Goal: Transaction & Acquisition: Register for event/course

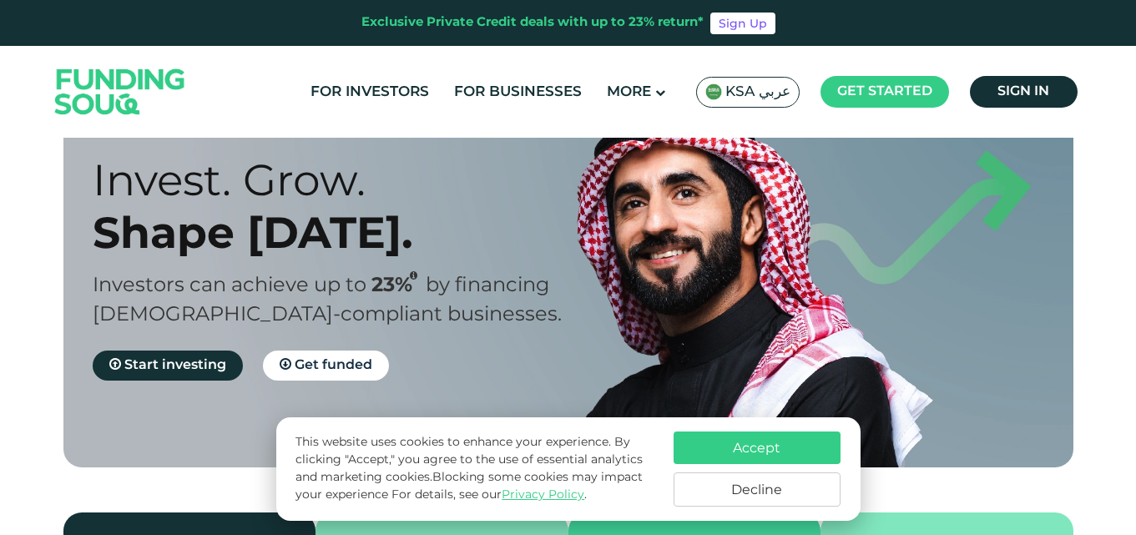
click at [737, 487] on button "Decline" at bounding box center [756, 489] width 167 height 34
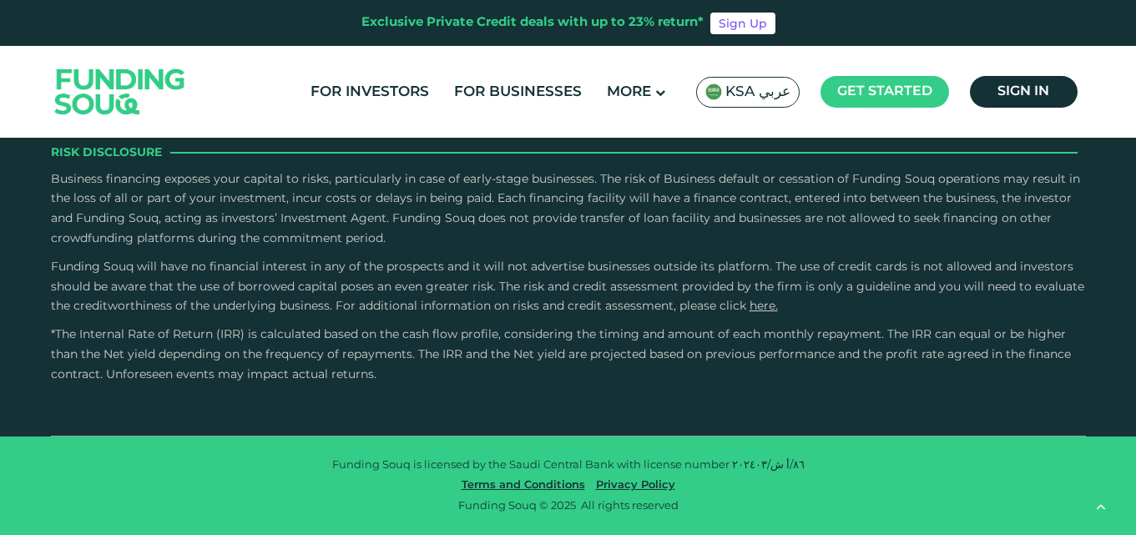
scroll to position [2504, 0]
type tc-range-slider "4"
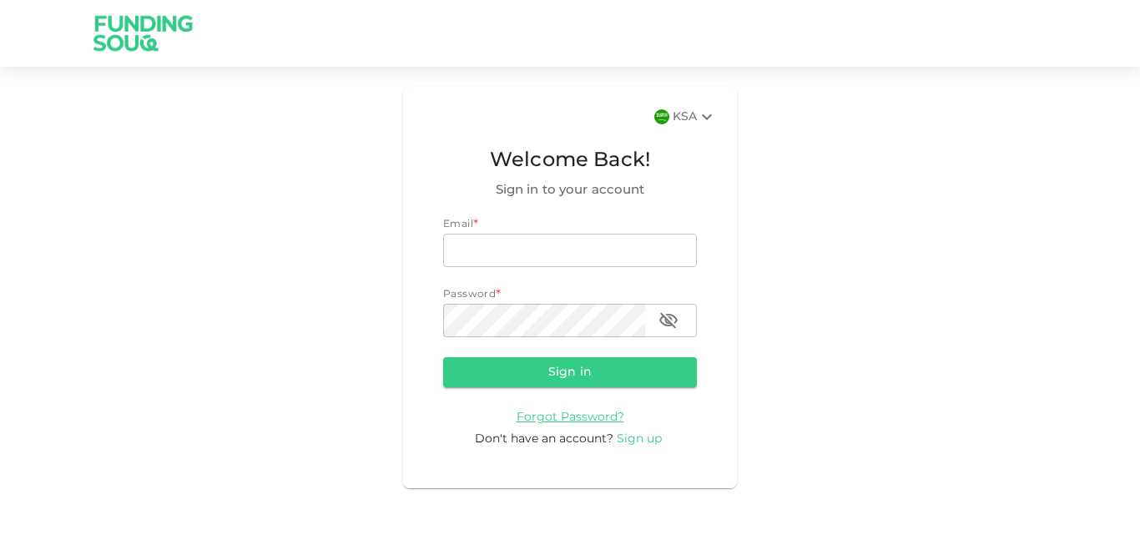
click at [640, 439] on span "Sign up" at bounding box center [639, 439] width 45 height 12
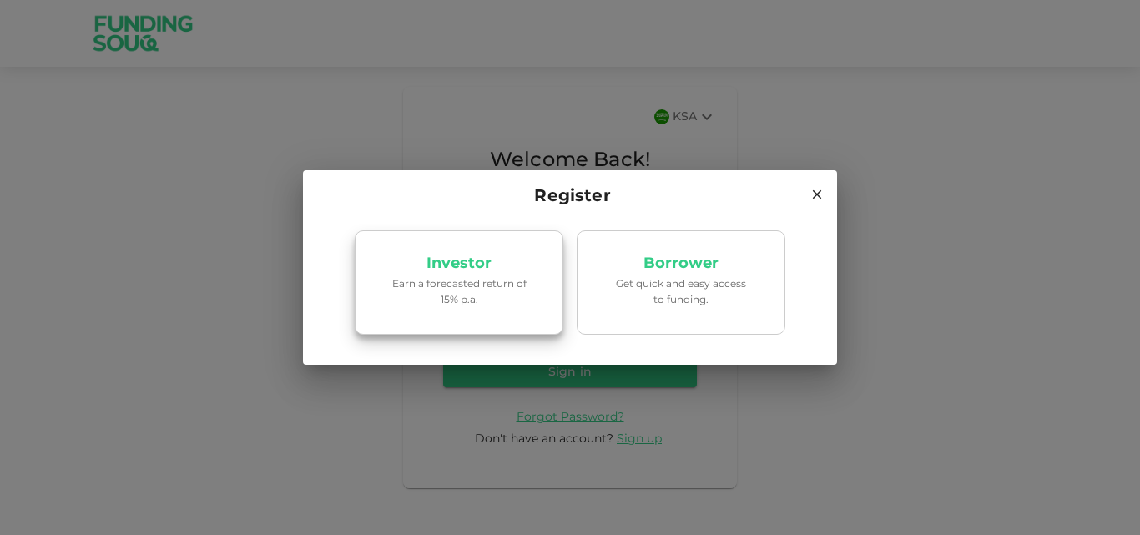
click at [444, 269] on p "Investor" at bounding box center [458, 264] width 65 height 16
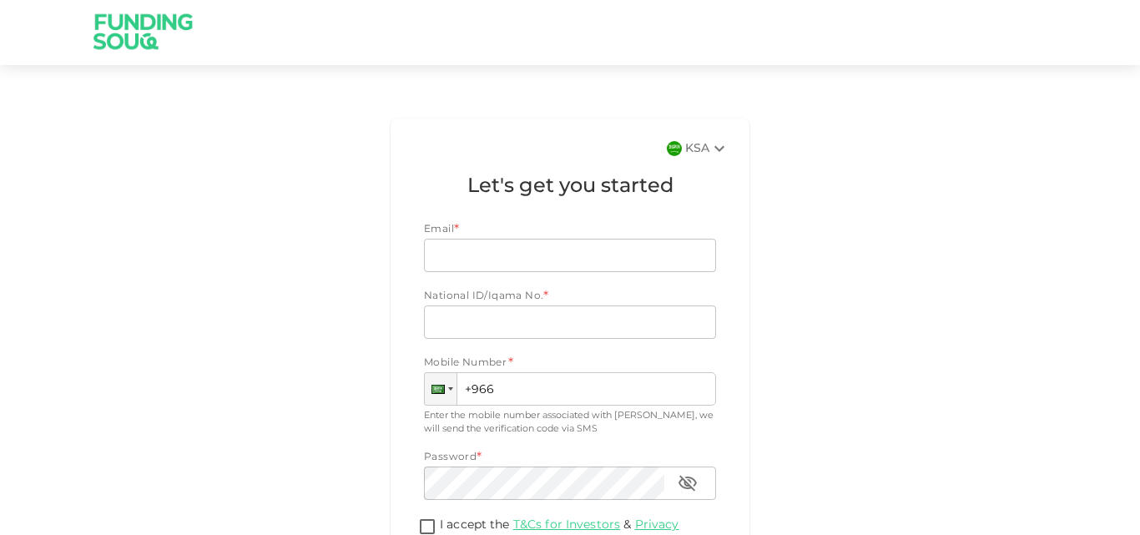
scroll to position [85, 0]
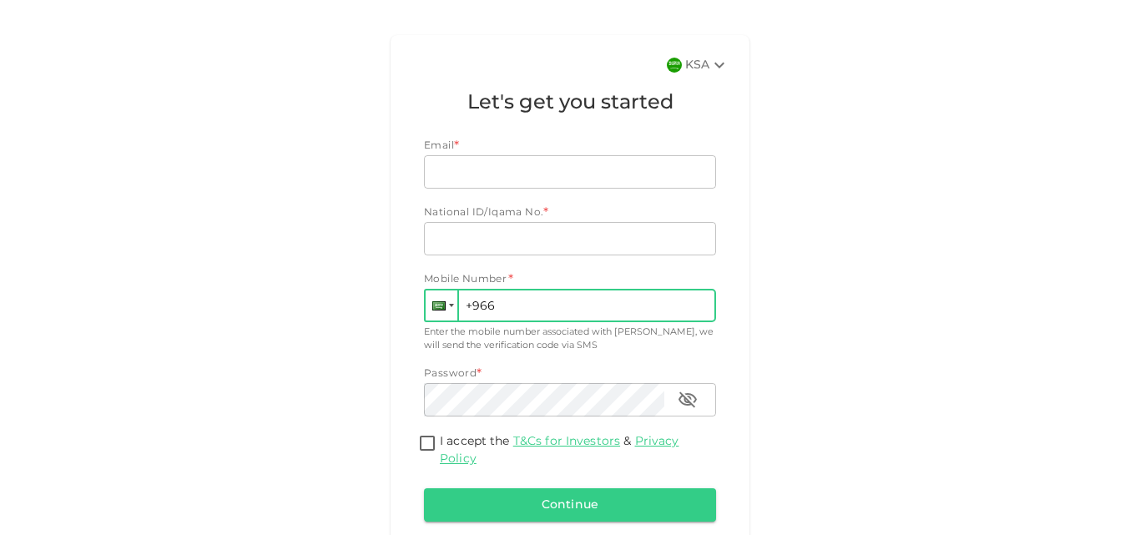
click at [448, 312] on div at bounding box center [442, 305] width 32 height 30
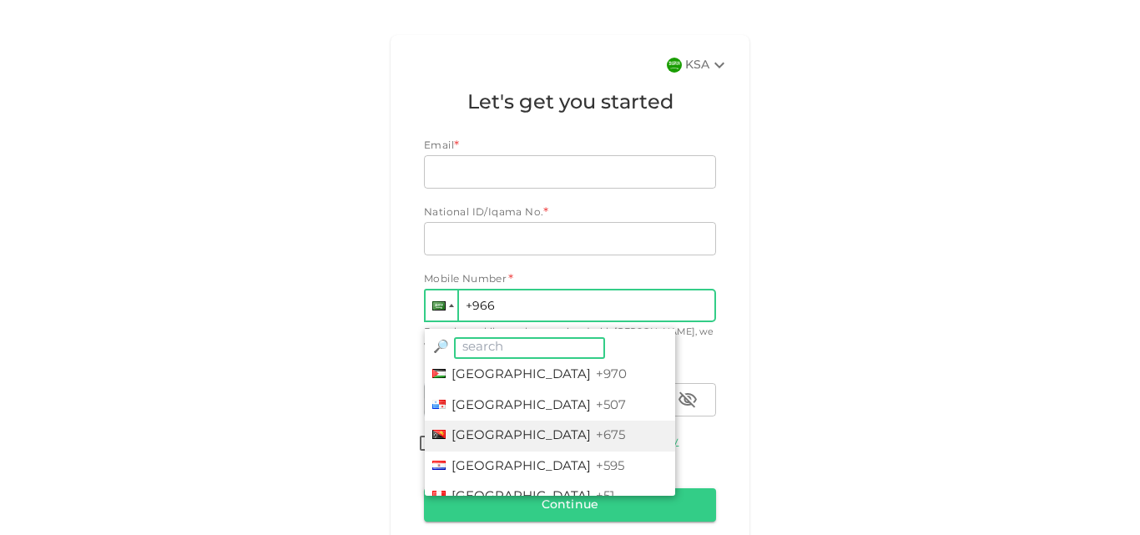
scroll to position [4396, 0]
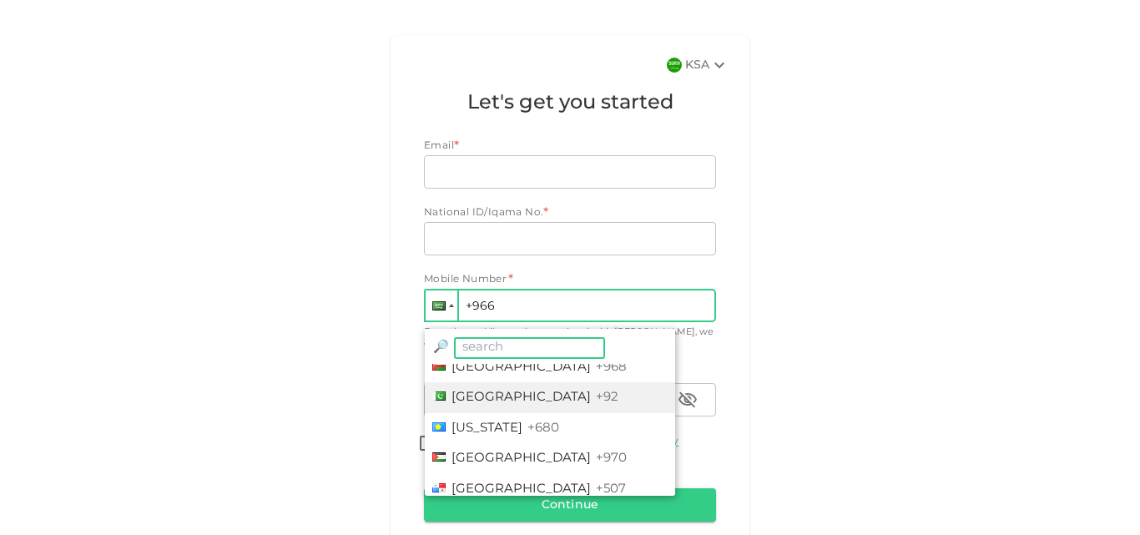
click at [468, 399] on span "Pakistan" at bounding box center [520, 397] width 139 height 12
type input "+92"
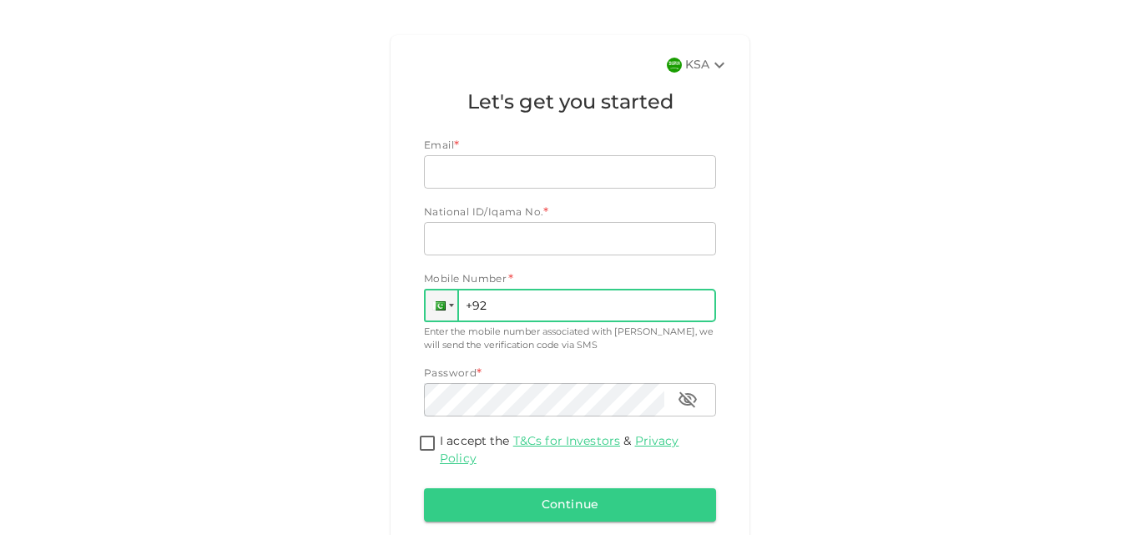
click at [714, 67] on icon at bounding box center [719, 66] width 10 height 6
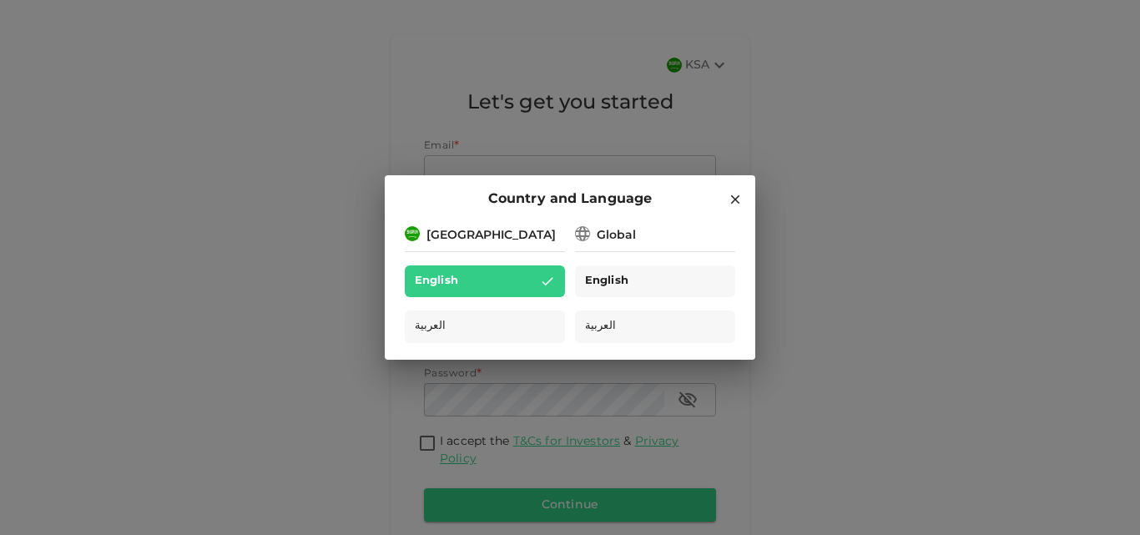
click at [614, 279] on span "English" at bounding box center [606, 281] width 43 height 19
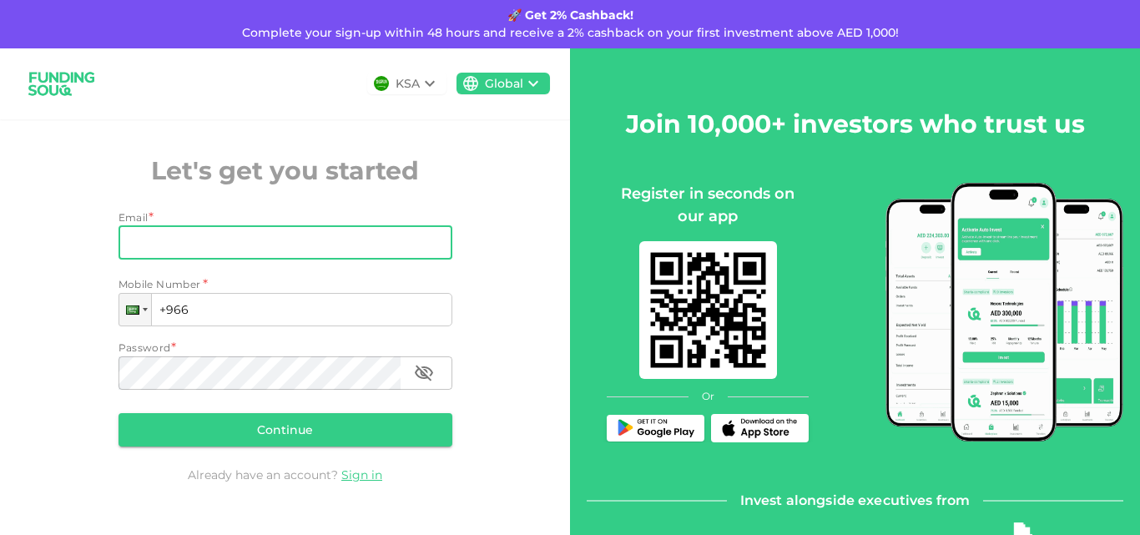
click at [258, 243] on input "Email" at bounding box center [276, 242] width 315 height 33
type input "[EMAIL_ADDRESS][DOMAIN_NAME]"
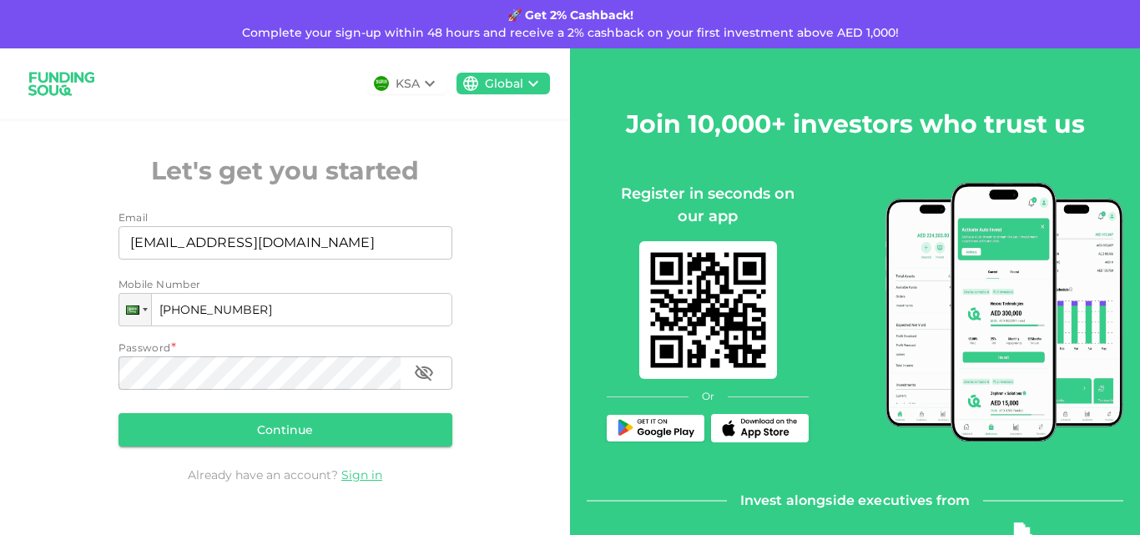
type input "+966 590 550 696"
click at [543, 138] on div "KSA Global Let's get you started Email Email tahseenmarwat@gmail.com Email Mobi…" at bounding box center [285, 290] width 570 height 485
click at [293, 423] on button "Continue" at bounding box center [286, 429] width 334 height 33
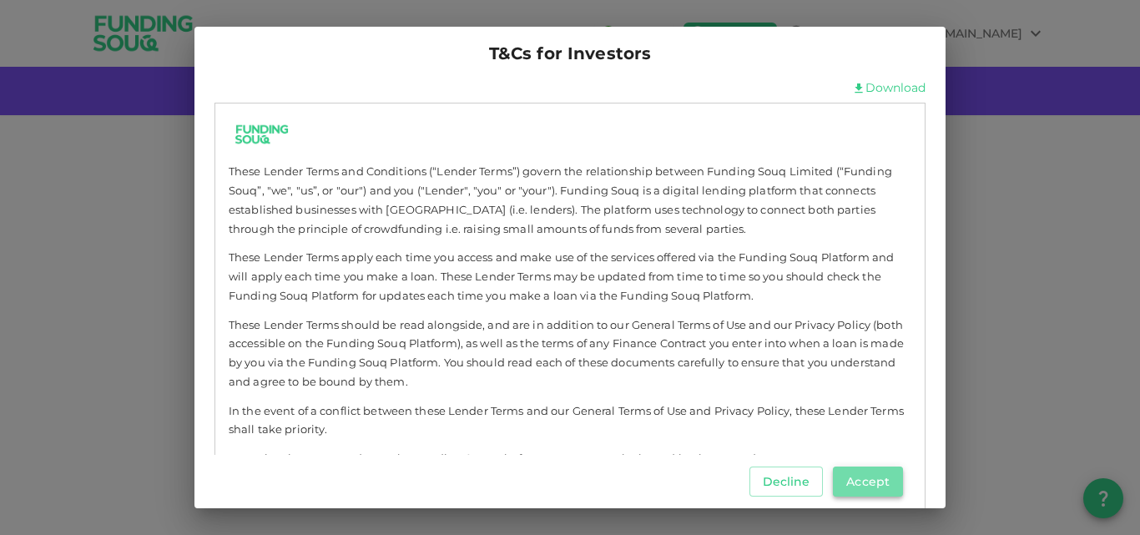
click at [877, 481] on button "Accept" at bounding box center [868, 482] width 70 height 30
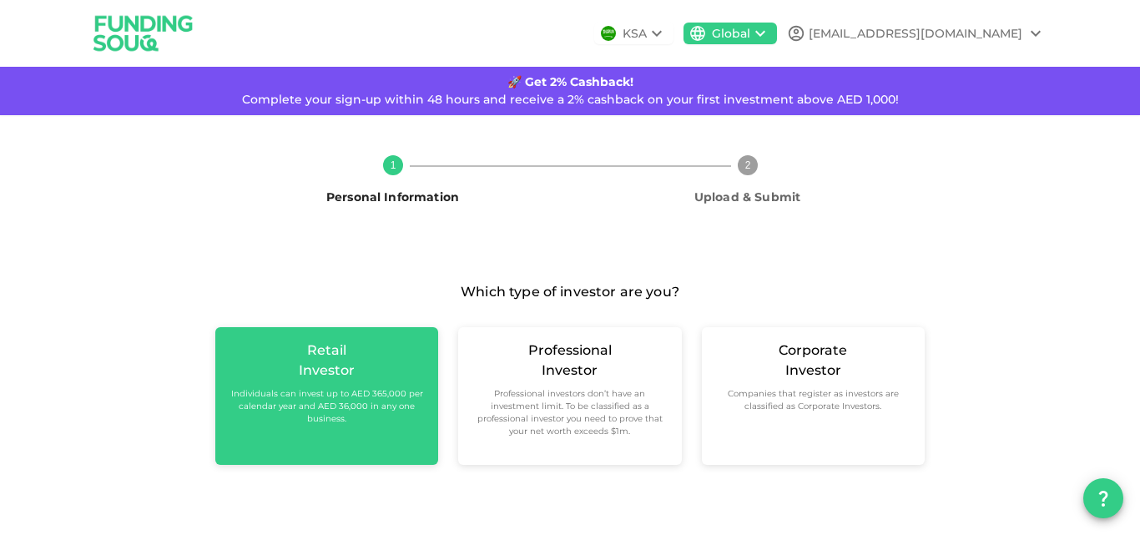
click at [310, 380] on div "Investor" at bounding box center [327, 371] width 56 height 20
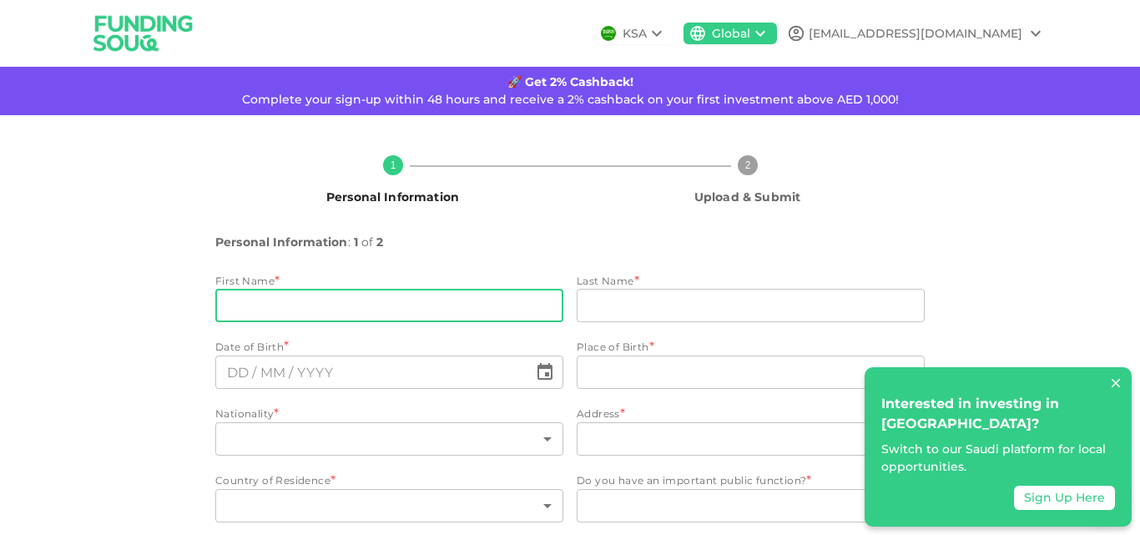
click at [314, 299] on input "firstName" at bounding box center [389, 305] width 348 height 33
type input "Tahseen"
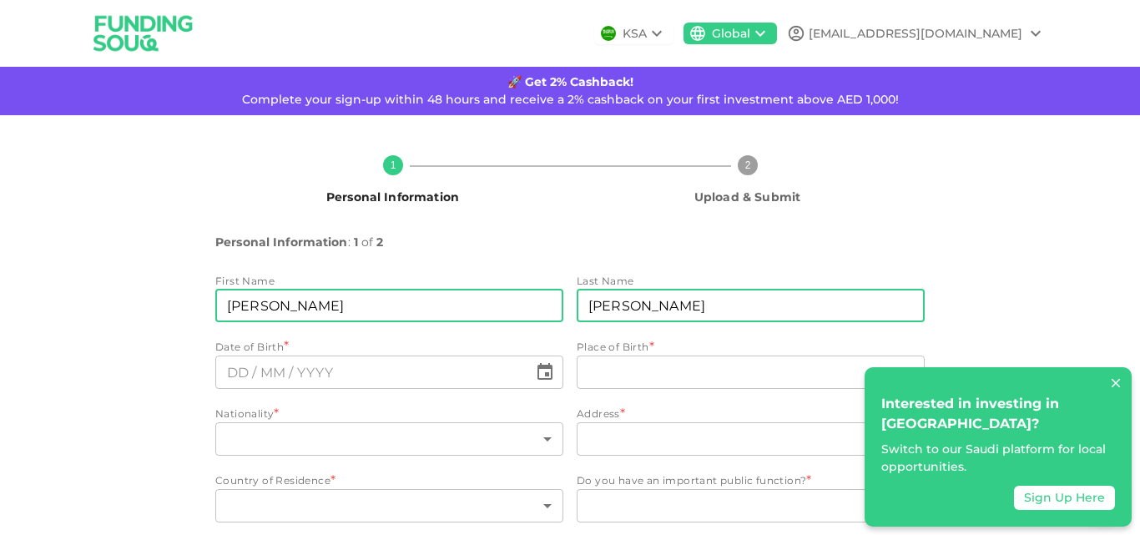
type input "Kamal"
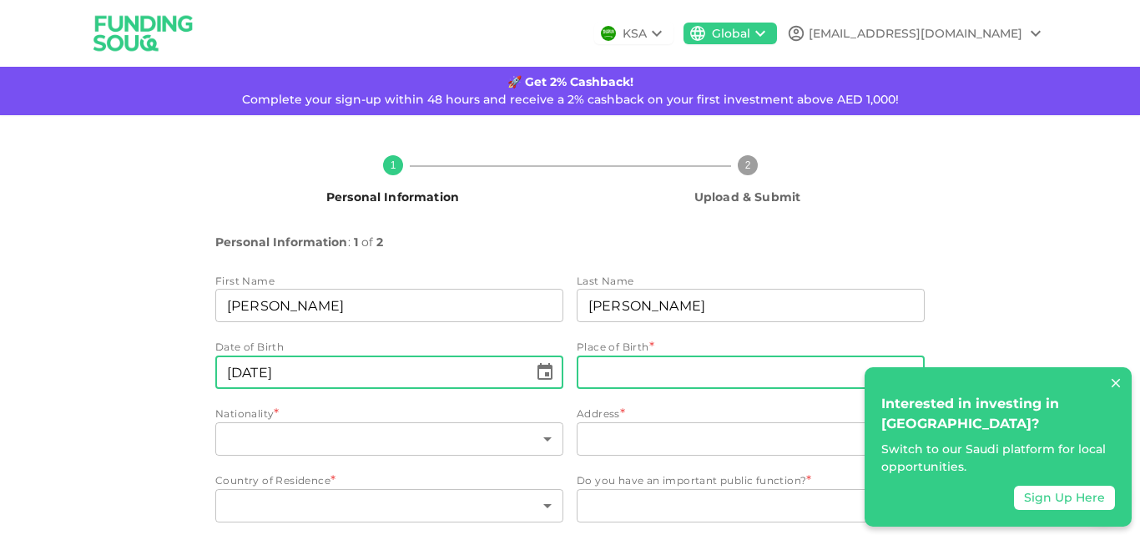
type input "⁦⁨05⁩ / ⁨04⁩ / ⁨1985⁩⁩"
click at [619, 375] on body "KSA Global tahseenmarwat@gmail.com 🚀 Get 2% Cashback! Complete your sign-up wit…" at bounding box center [570, 267] width 1140 height 535
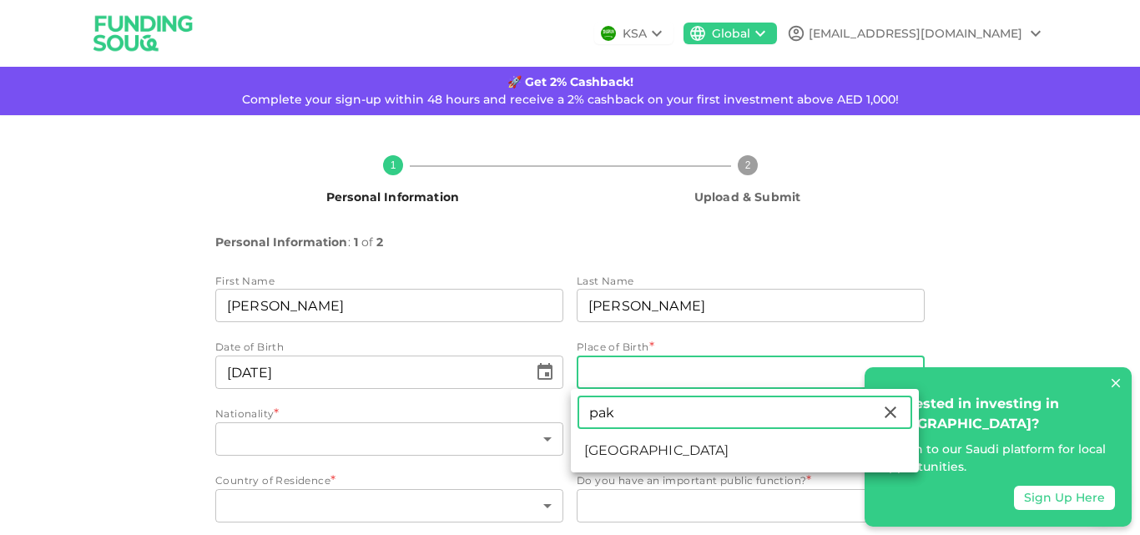
type input "pak"
click at [633, 449] on li "Pakistan" at bounding box center [745, 451] width 348 height 30
type input "149"
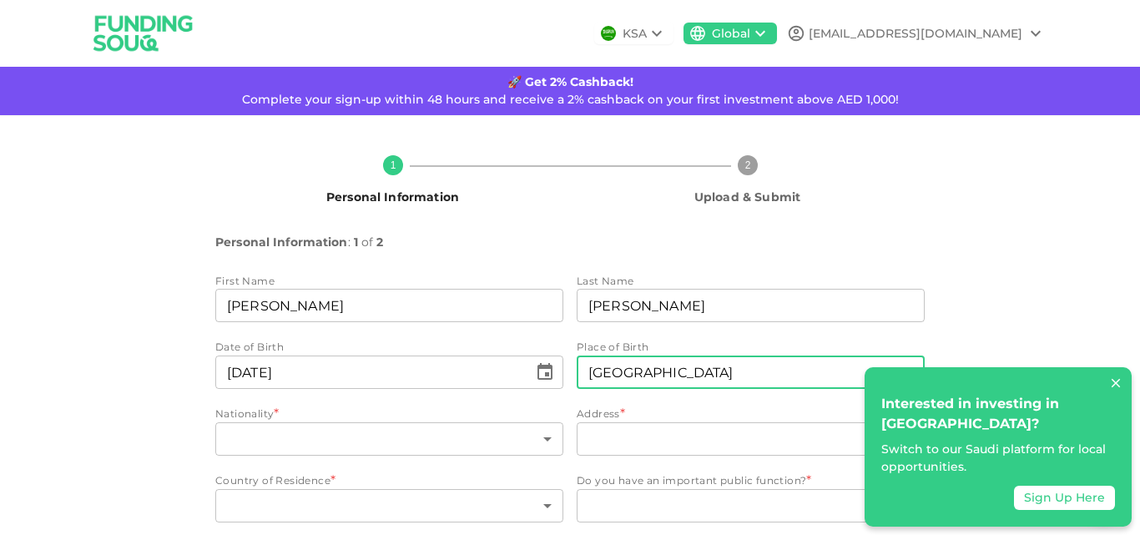
scroll to position [61, 0]
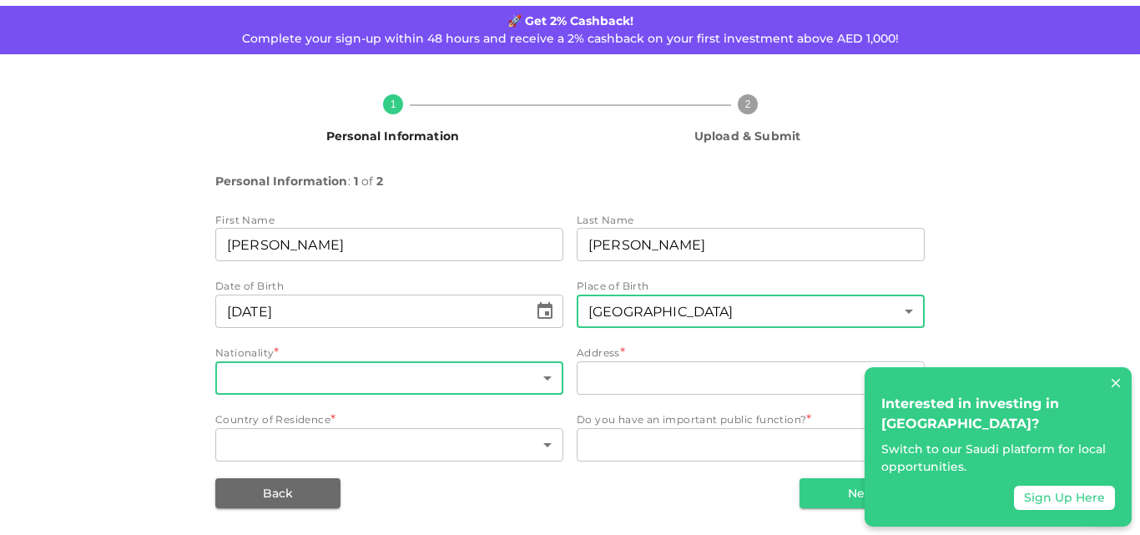
click at [374, 377] on body "KSA Global tahseenmarwat@gmail.com 🚀 Get 2% Cashback! Complete your sign-up wit…" at bounding box center [570, 267] width 1140 height 535
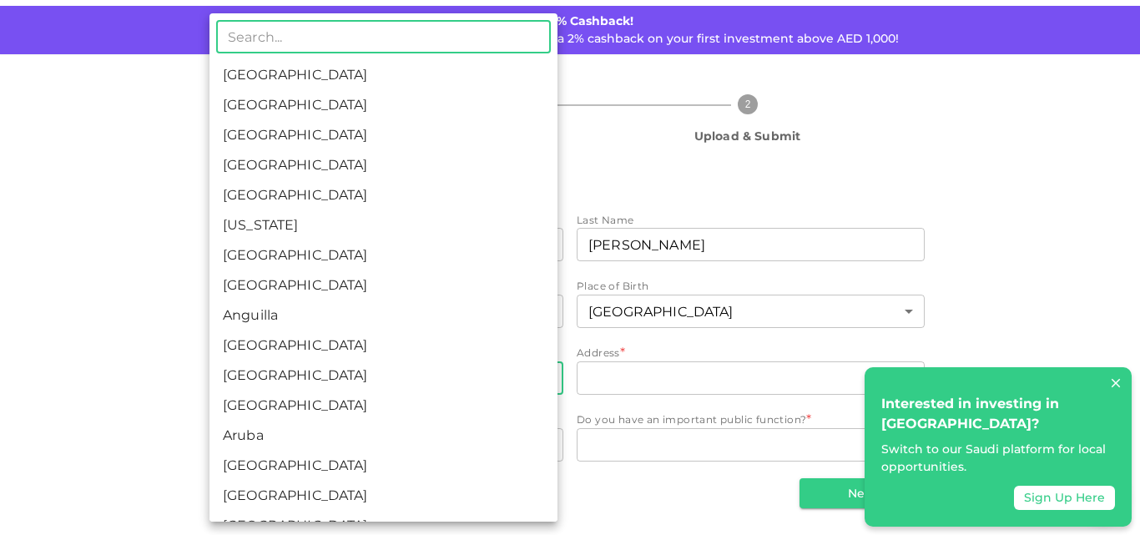
click at [143, 358] on div at bounding box center [570, 267] width 1140 height 535
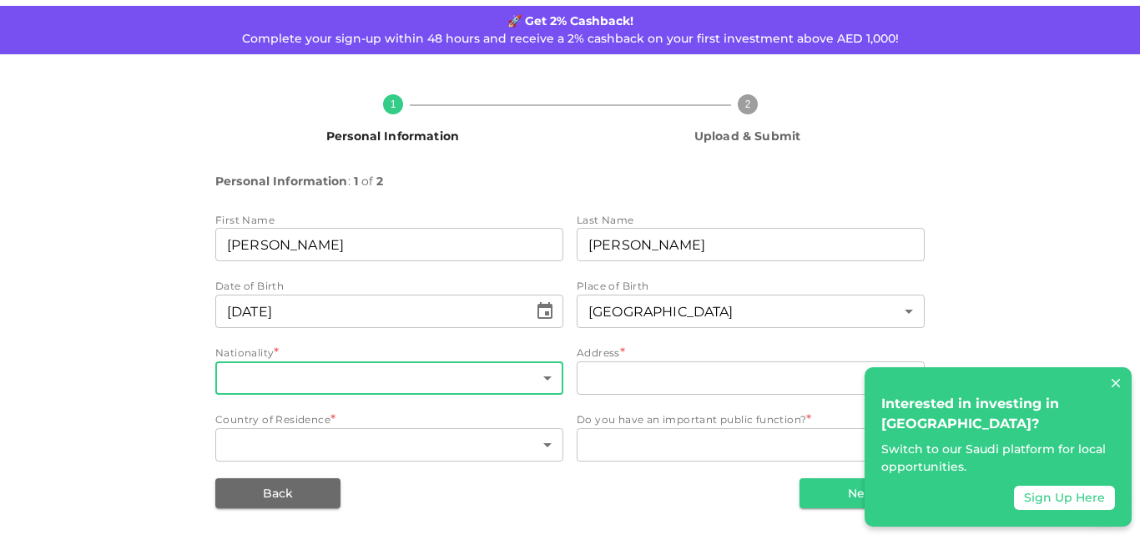
click at [270, 381] on body "KSA Global tahseenmarwat@gmail.com 🚀 Get 2% Cashback! Complete your sign-up wit…" at bounding box center [570, 267] width 1140 height 535
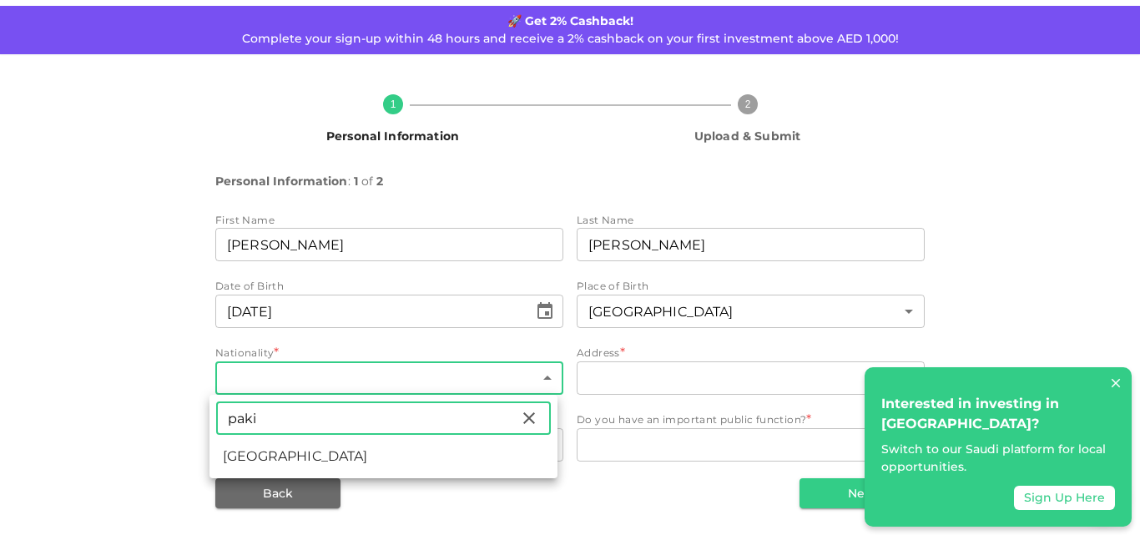
type input "paki"
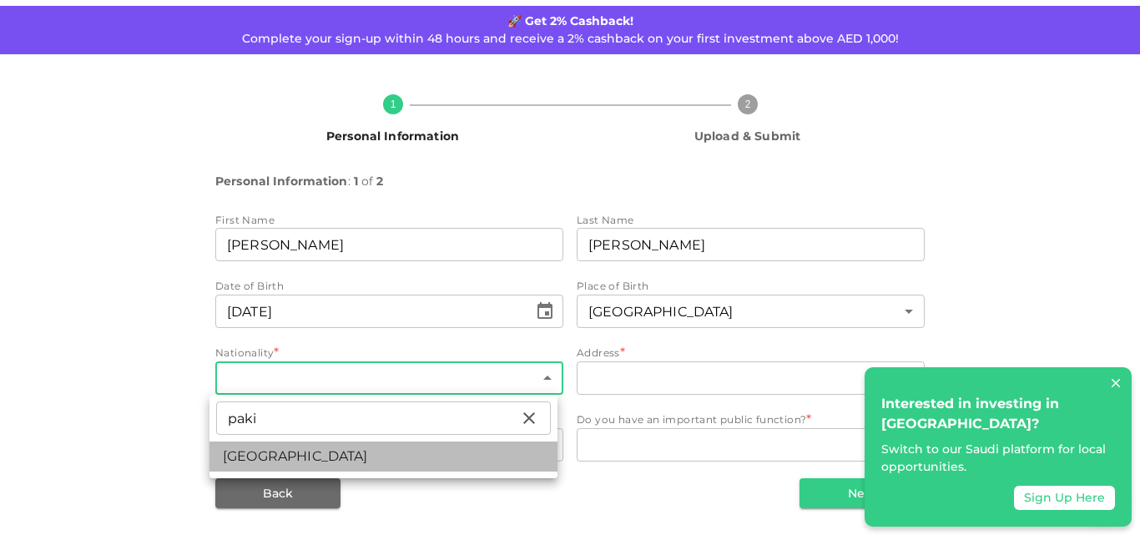
click at [271, 458] on li "Pakistan" at bounding box center [383, 456] width 348 height 30
type input "149"
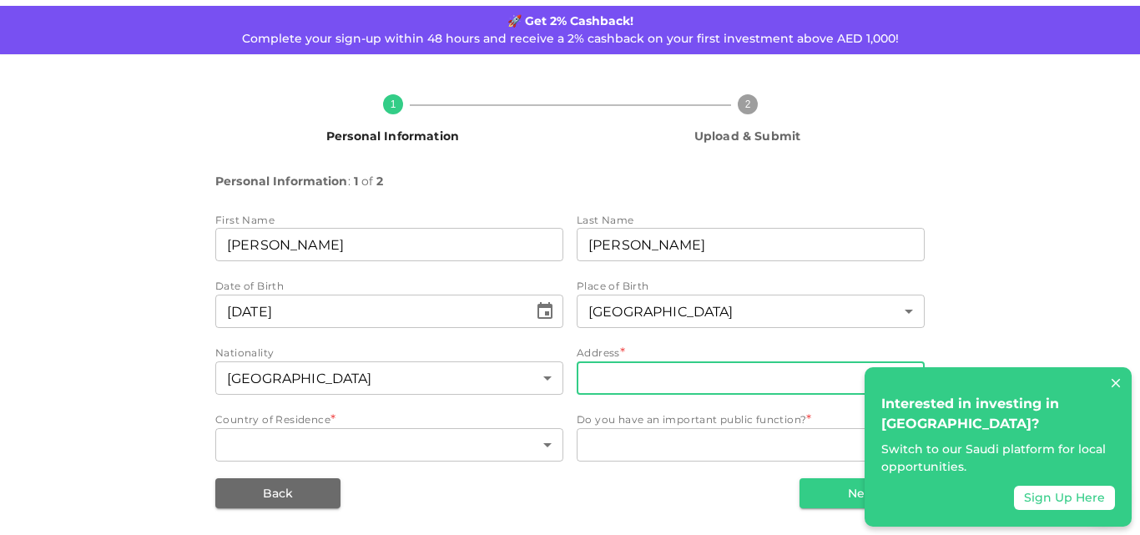
click at [624, 379] on input "address" at bounding box center [751, 377] width 348 height 33
click at [1116, 388] on icon at bounding box center [1116, 383] width 9 height 9
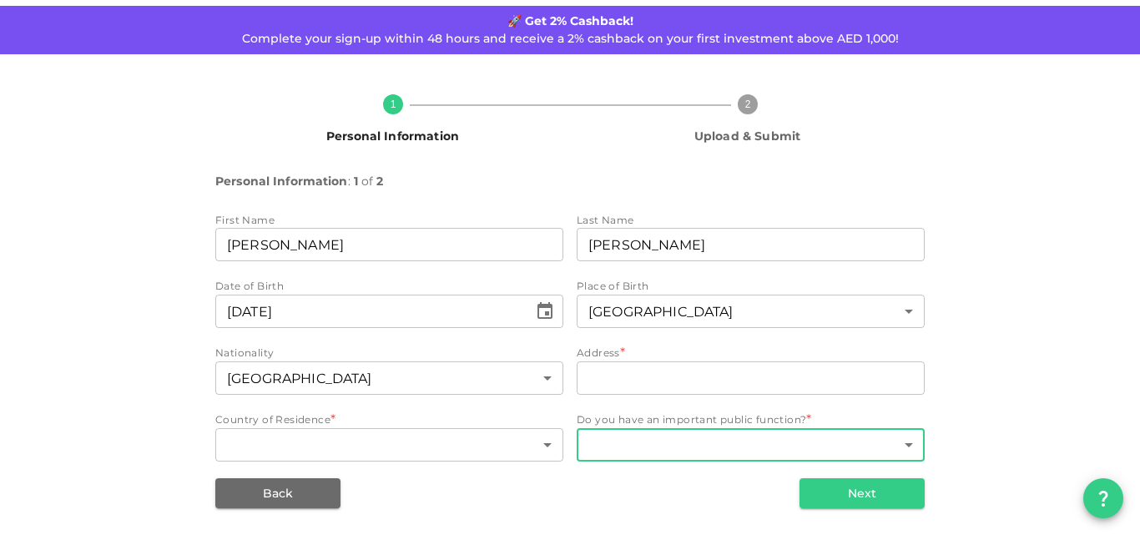
click at [909, 445] on body "KSA Global tahseenmarwat@gmail.com 🚀 Get 2% Cashback! Complete your sign-up wit…" at bounding box center [570, 267] width 1140 height 535
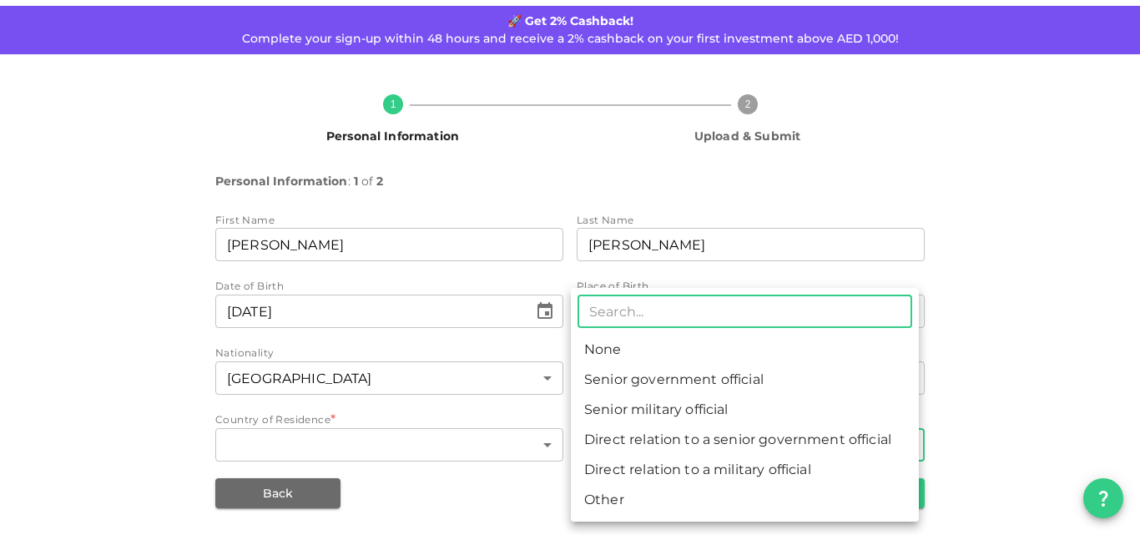
click at [659, 348] on li "None" at bounding box center [745, 350] width 348 height 30
type input "1"
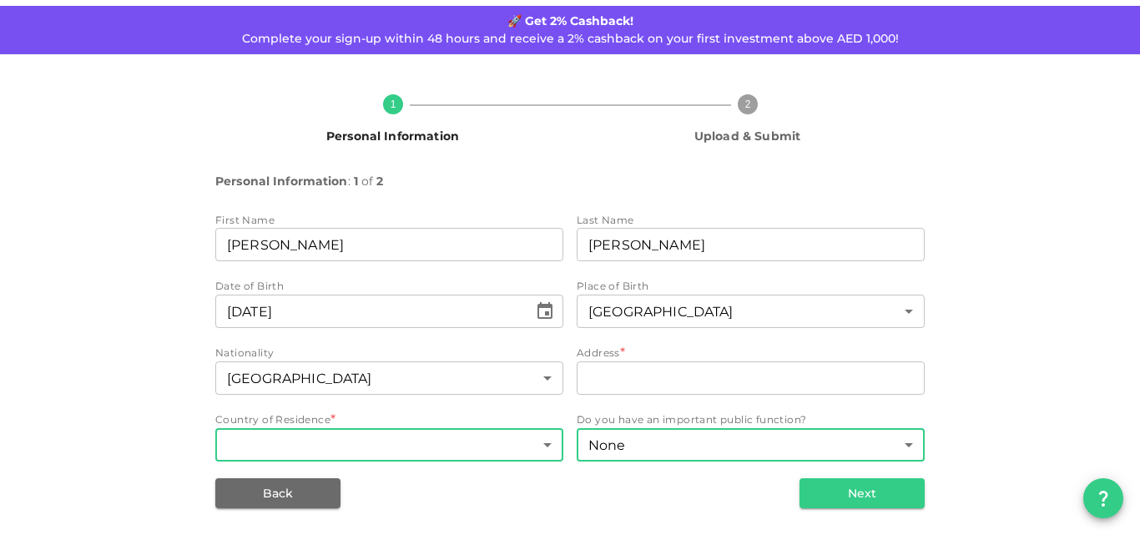
click at [439, 447] on body "KSA Global tahseenmarwat@gmail.com 🚀 Get 2% Cashback! Complete your sign-up wit…" at bounding box center [570, 267] width 1140 height 535
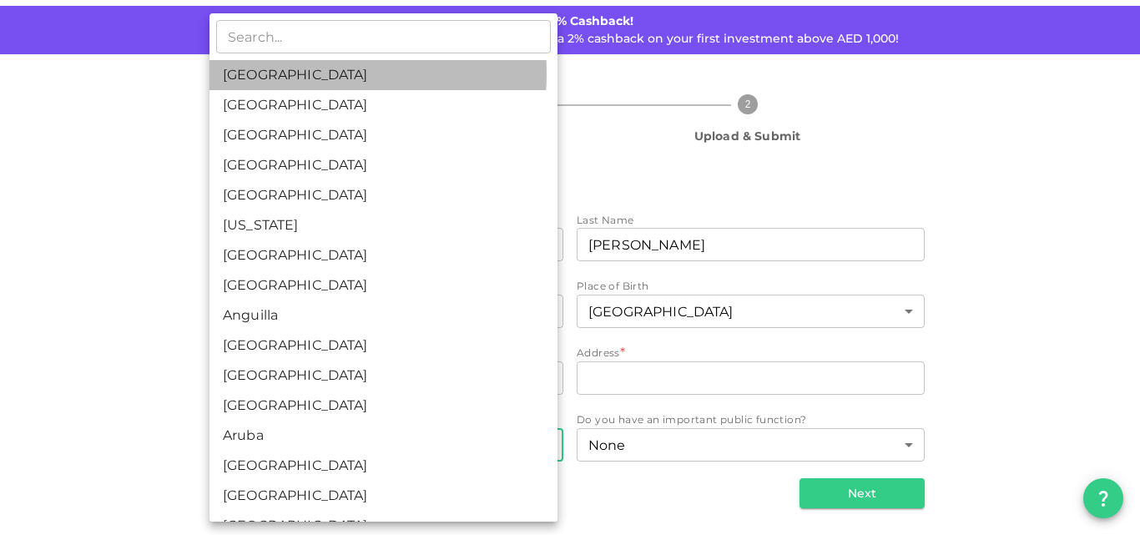
click at [280, 73] on li "[GEOGRAPHIC_DATA]" at bounding box center [383, 75] width 348 height 30
type input "1"
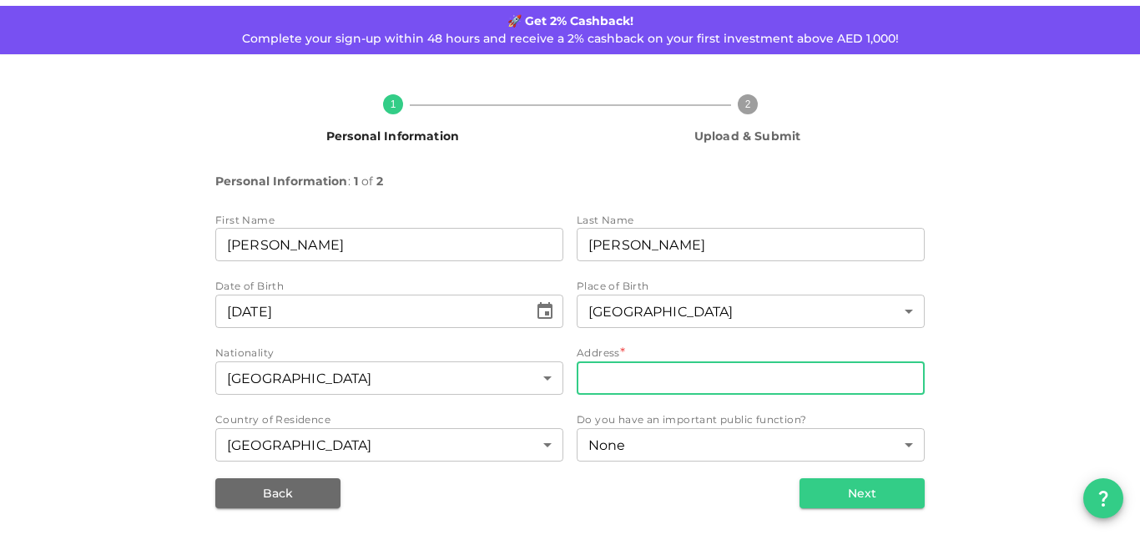
click at [624, 372] on input "address" at bounding box center [751, 377] width 348 height 33
type input "Lakki Marwat, KPK"
click at [865, 486] on button "Next" at bounding box center [861, 493] width 125 height 30
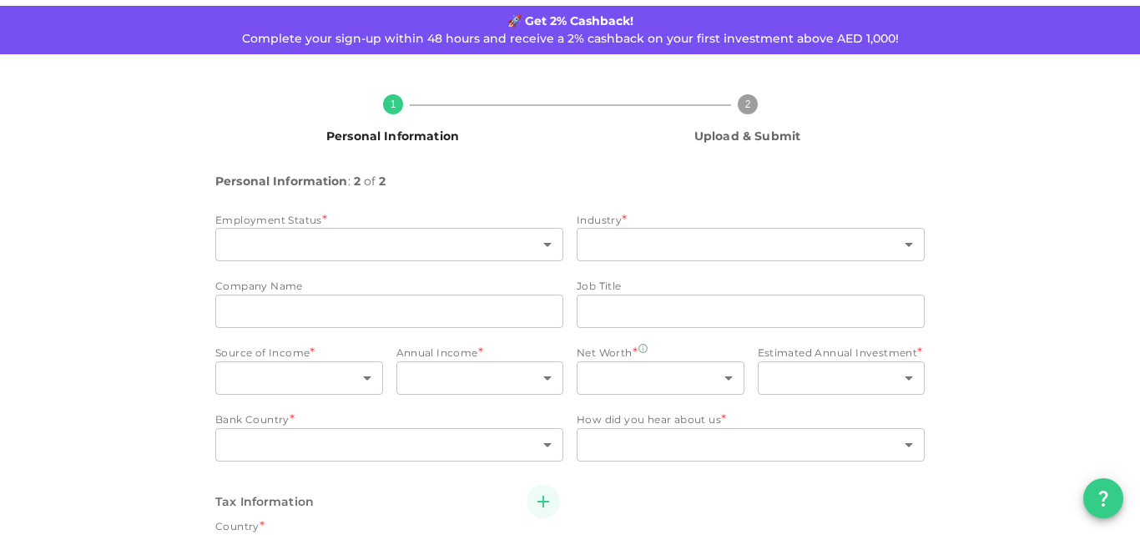
type input "1"
radio input "false"
radio input "true"
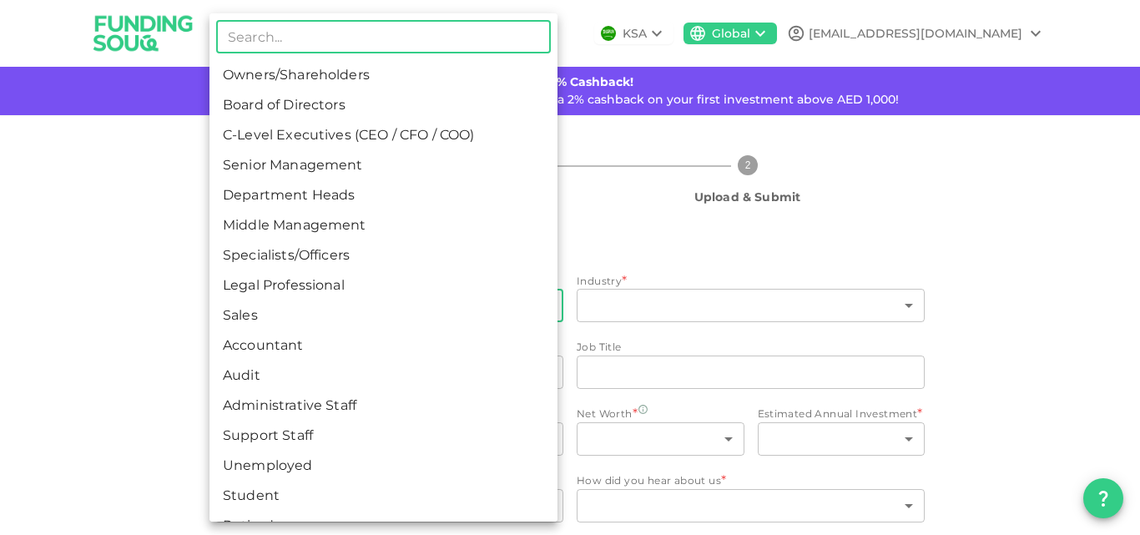
click at [274, 302] on body "KSA Global tahseenmarwat@gmail.com 🚀 Get 2% Cashback! Complete your sign-up wit…" at bounding box center [570, 267] width 1140 height 535
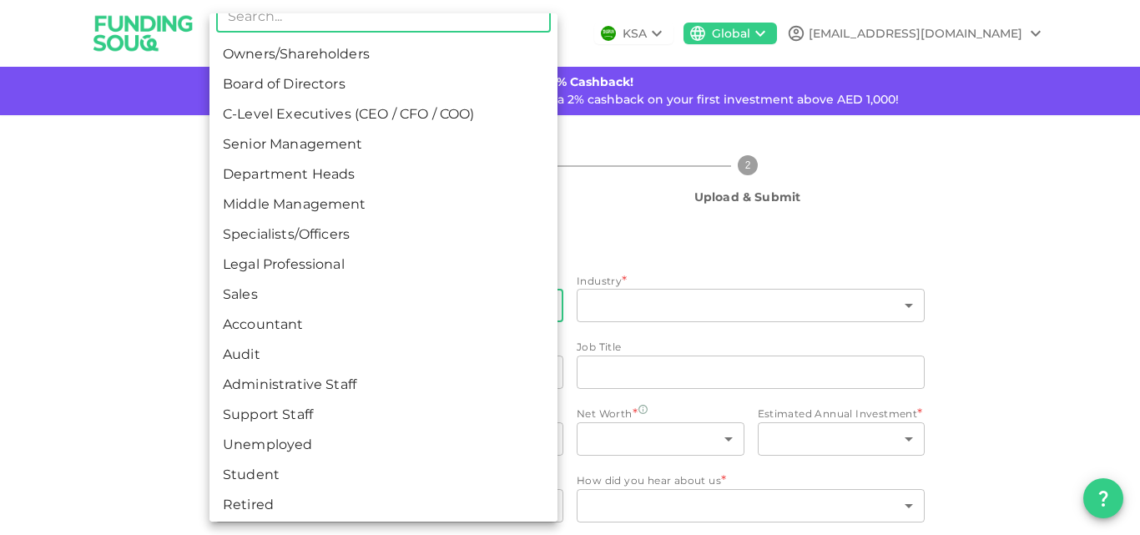
scroll to position [26, 0]
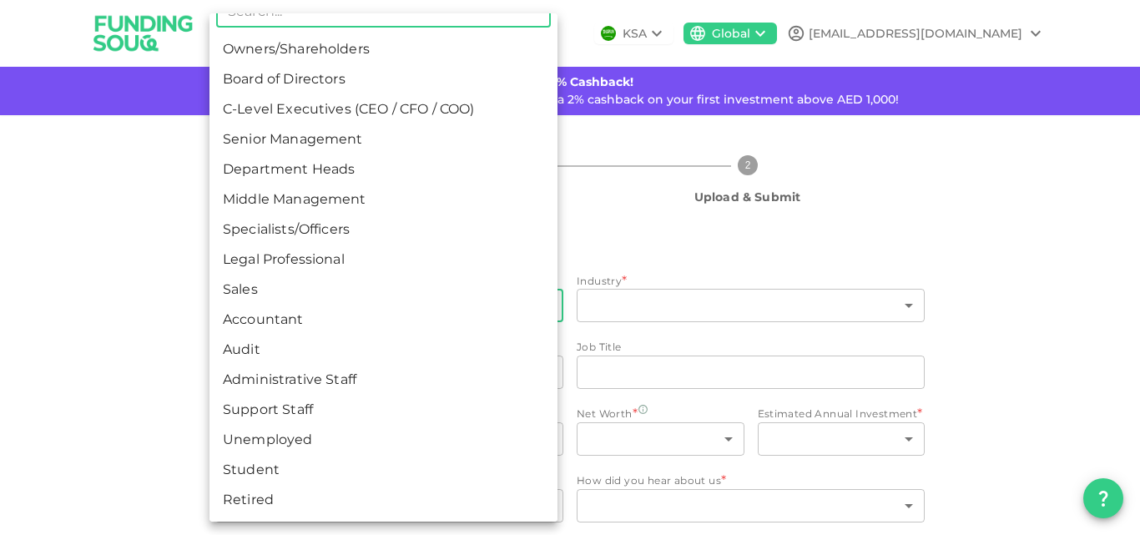
click at [101, 306] on div at bounding box center [570, 267] width 1140 height 535
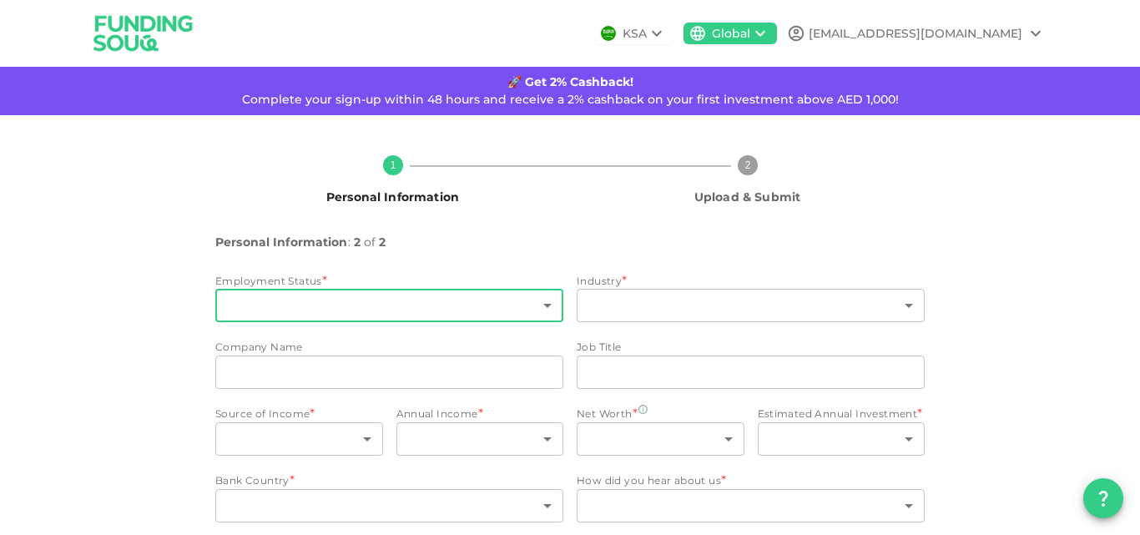
click at [348, 307] on body "KSA Global tahseenmarwat@gmail.com 🚀 Get 2% Cashback! Complete your sign-up wit…" at bounding box center [570, 267] width 1140 height 535
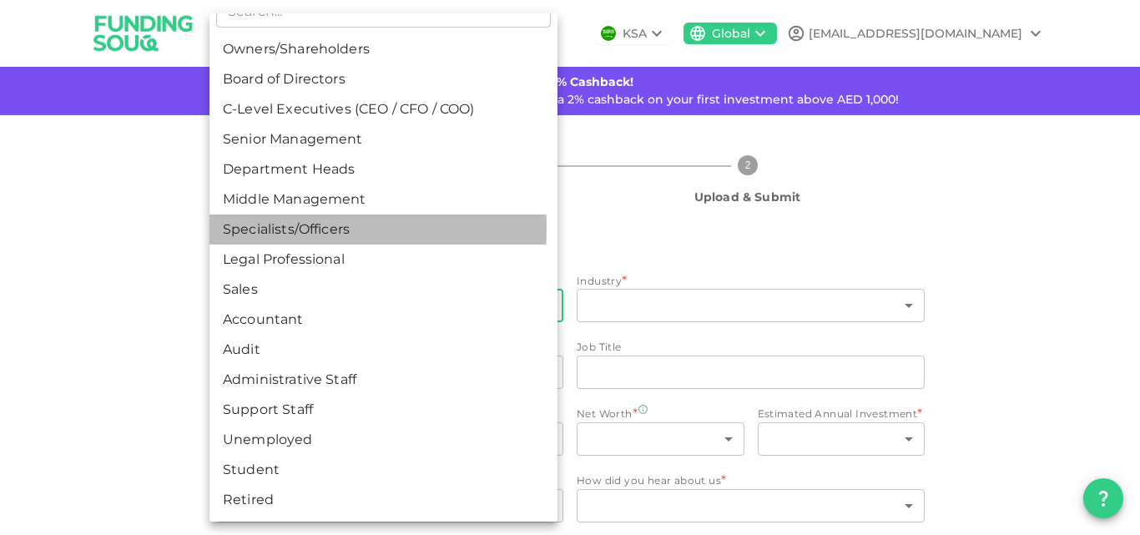
click at [302, 229] on li "Specialists/Officers" at bounding box center [383, 229] width 348 height 30
type input "7"
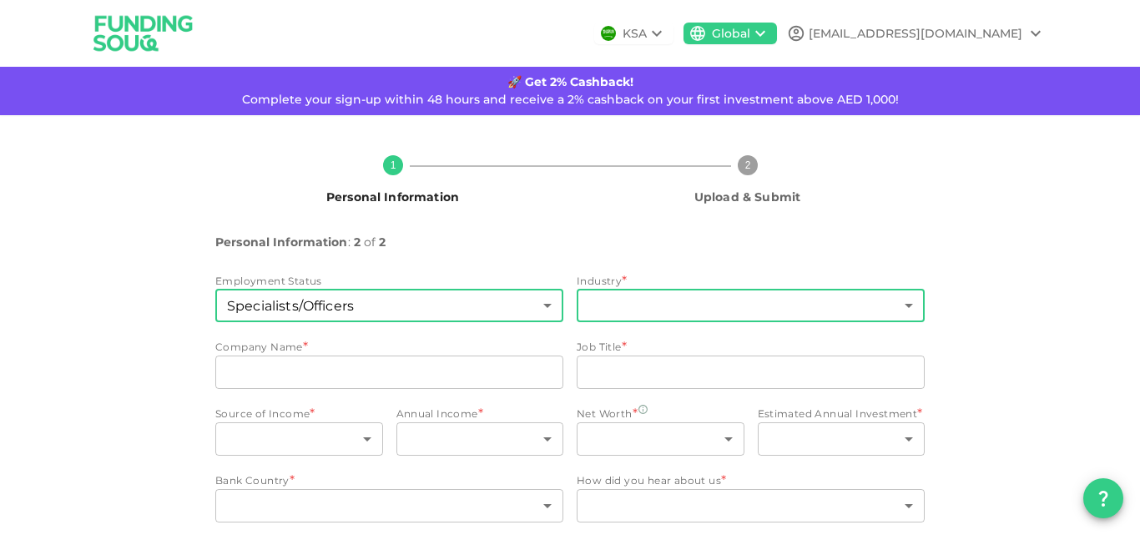
click at [696, 306] on body "KSA Global tahseenmarwat@gmail.com 🚀 Get 2% Cashback! Complete your sign-up wit…" at bounding box center [570, 267] width 1140 height 535
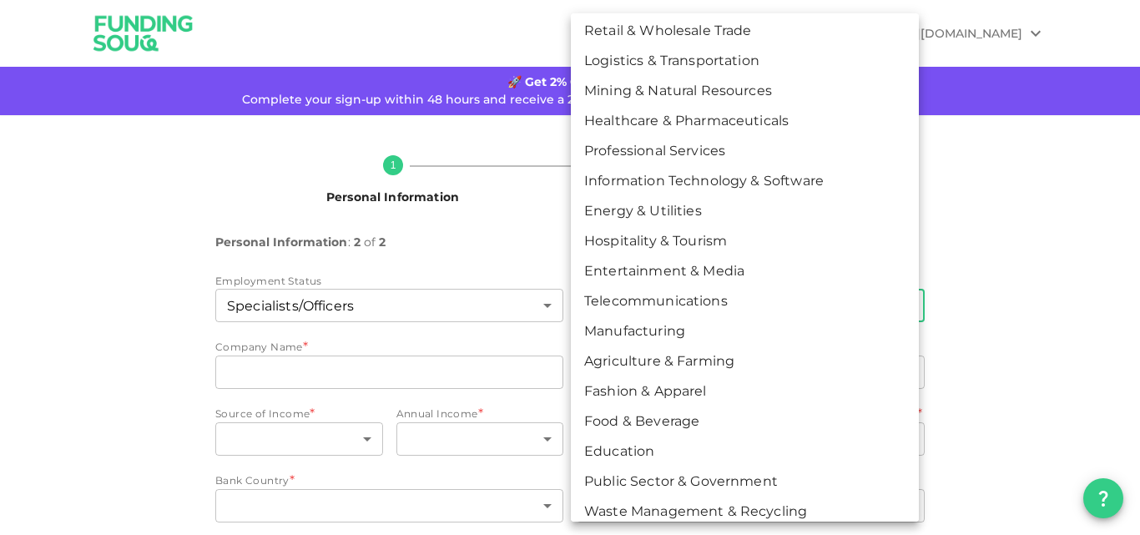
scroll to position [116, 0]
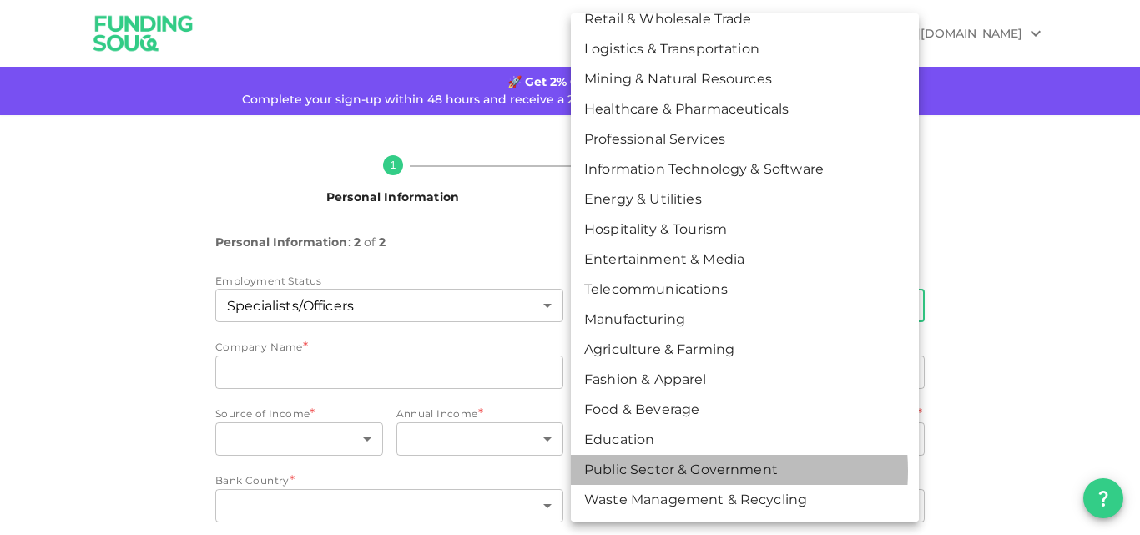
click at [697, 471] on li "Public Sector & Government" at bounding box center [745, 470] width 348 height 30
type input "18"
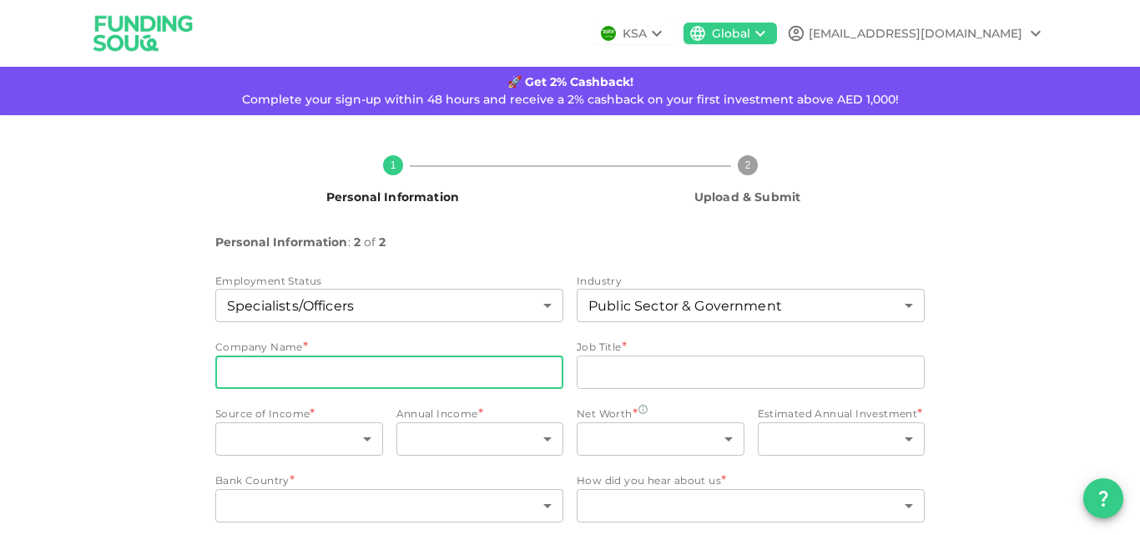
click at [321, 371] on input "companyName" at bounding box center [389, 372] width 348 height 33
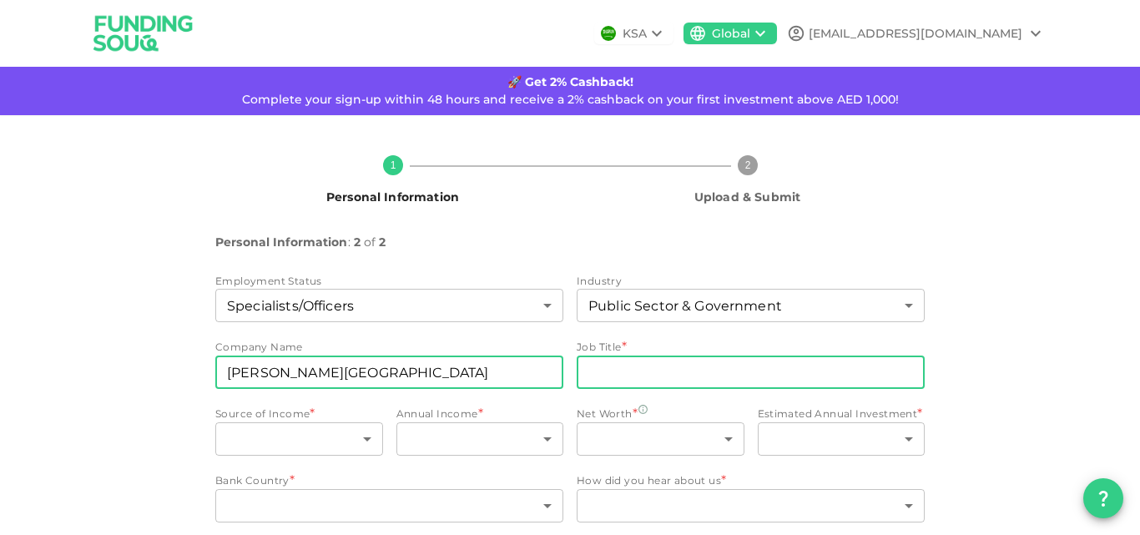
type input "King Abdulaziz University"
click at [681, 376] on input "jobTitle" at bounding box center [751, 372] width 348 height 33
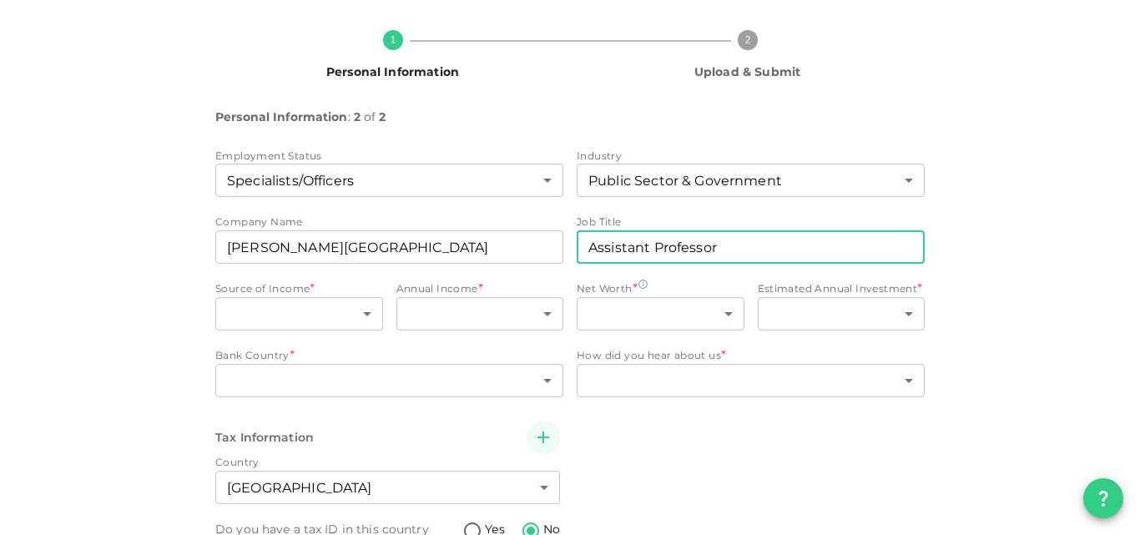
scroll to position [167, 0]
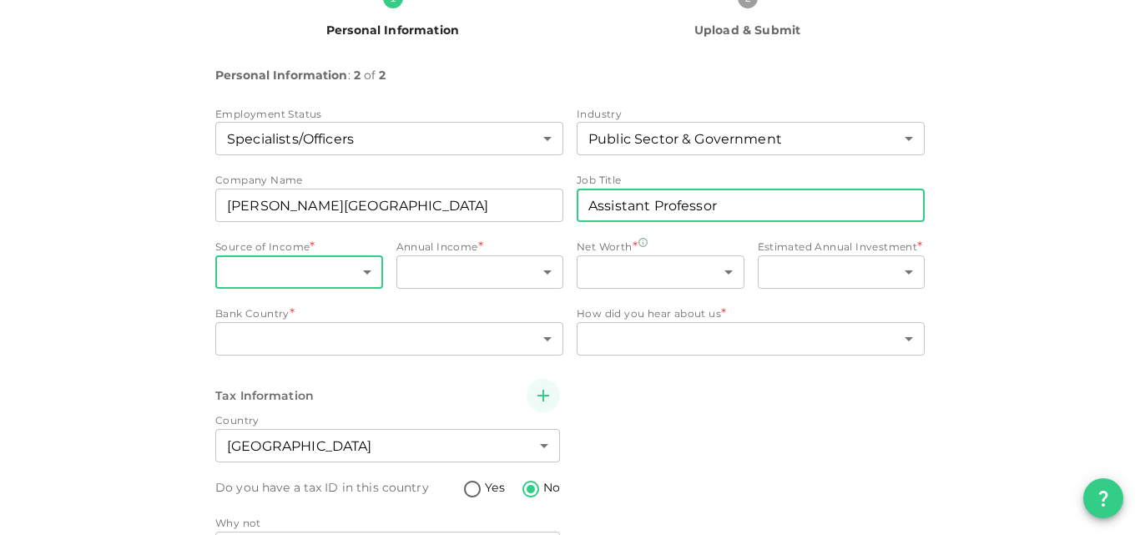
type input "Assistant Professor"
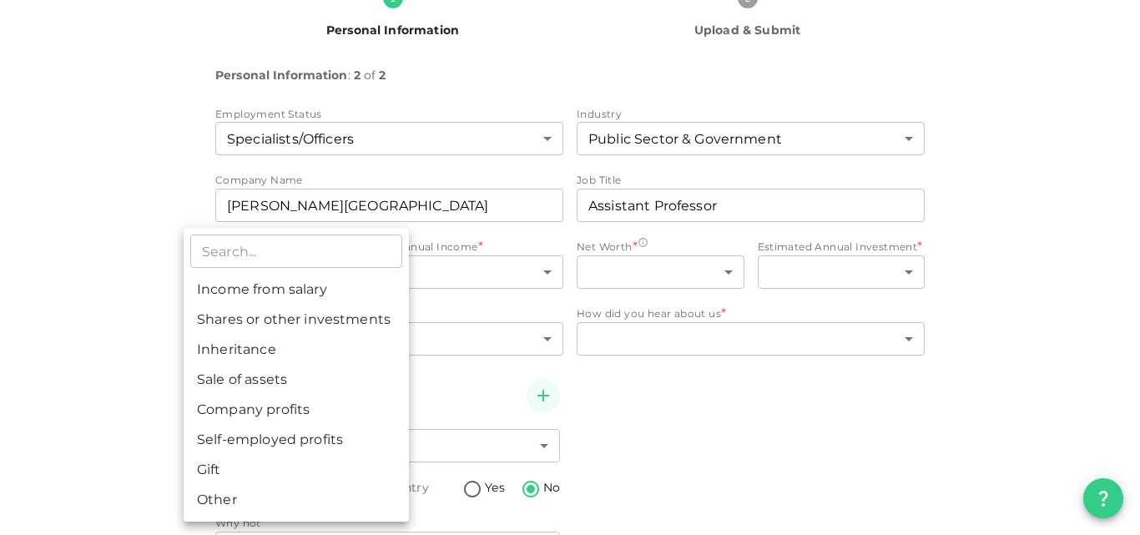
click at [355, 275] on body "KSA Global tahseenmarwat@gmail.com 🚀 Get 2% Cashback! Complete your sign-up wit…" at bounding box center [570, 267] width 1140 height 535
click at [305, 289] on li "Income from salary" at bounding box center [296, 290] width 225 height 30
type input "1"
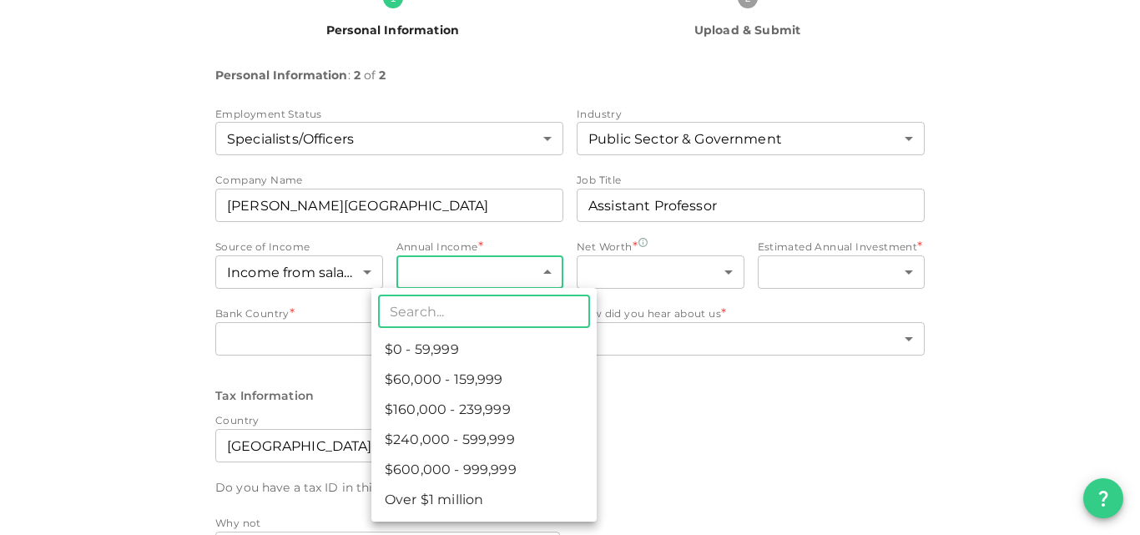
click at [482, 262] on body "KSA Global tahseenmarwat@gmail.com 🚀 Get 2% Cashback! Complete your sign-up wit…" at bounding box center [570, 267] width 1140 height 535
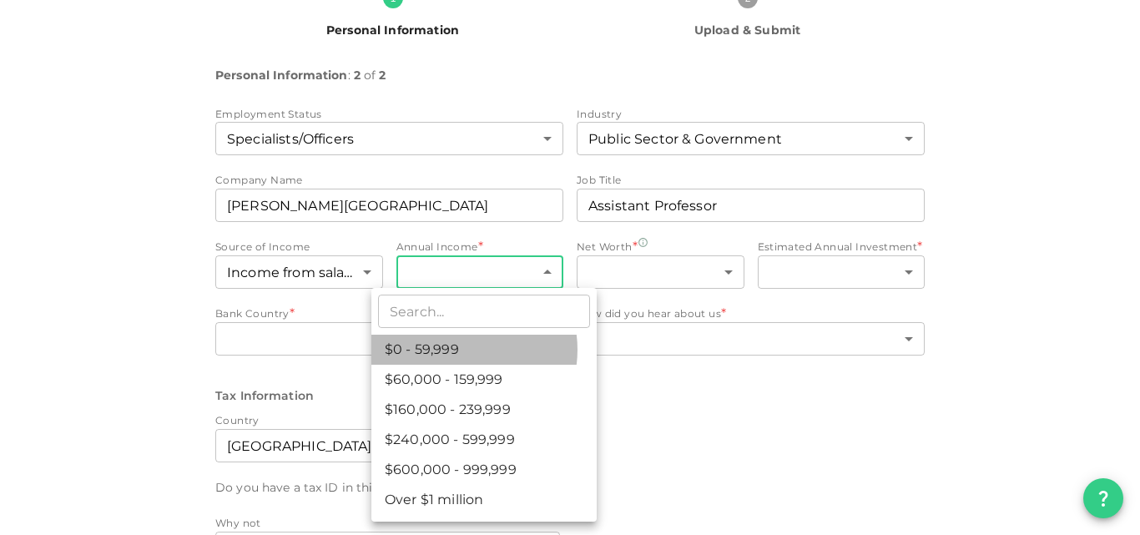
click at [458, 350] on li "$0 - 59,999" at bounding box center [483, 350] width 225 height 30
type input "1"
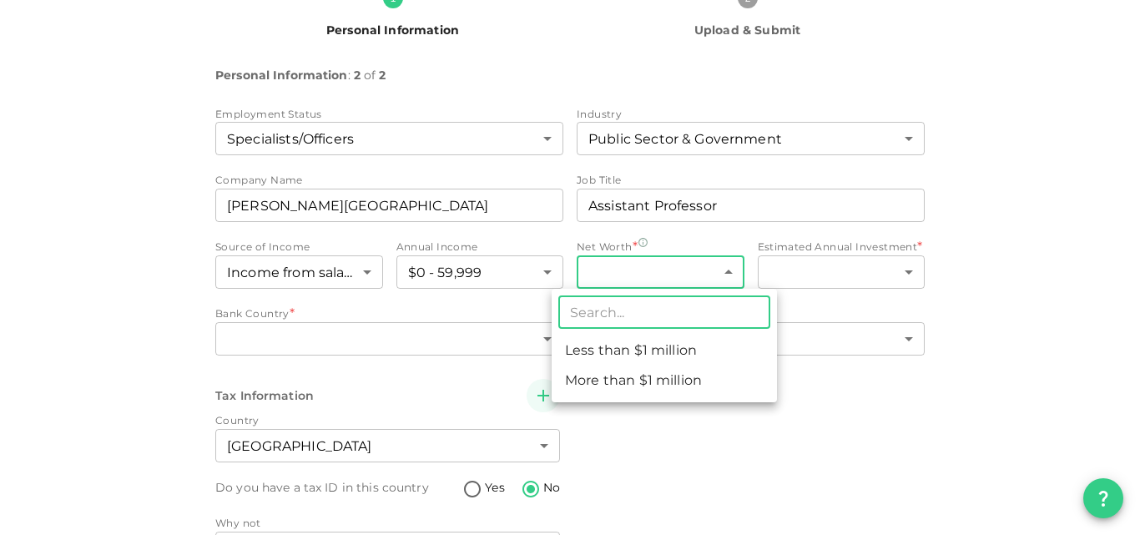
click at [709, 275] on body "KSA Global tahseenmarwat@gmail.com 🚀 Get 2% Cashback! Complete your sign-up wit…" at bounding box center [570, 267] width 1140 height 535
click at [649, 355] on li "Less than $1 million" at bounding box center [664, 350] width 225 height 30
type input "1"
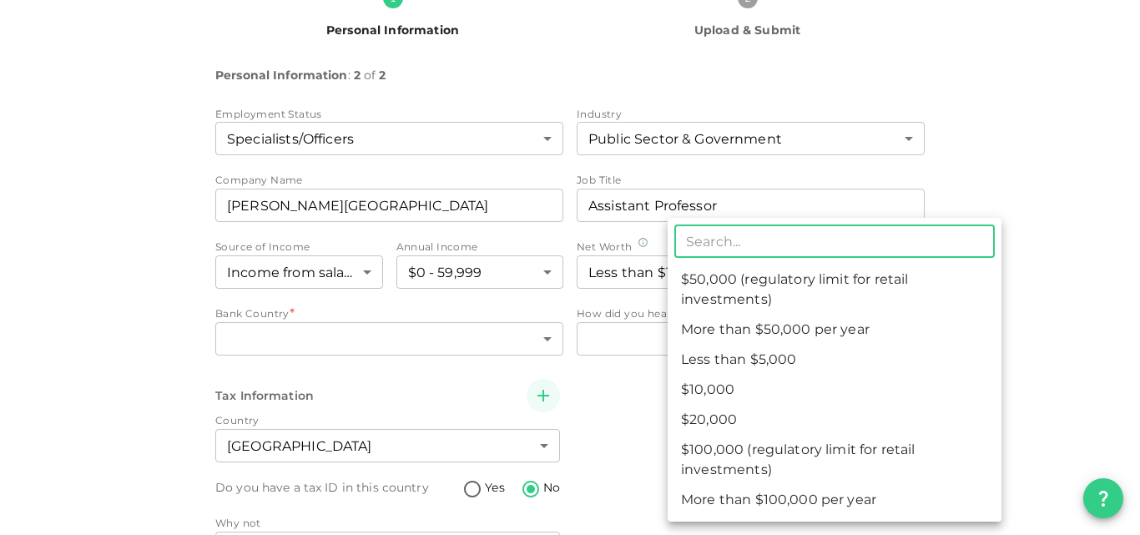
click at [843, 271] on body "KSA Global tahseenmarwat@gmail.com 🚀 Get 2% Cashback! Complete your sign-up wit…" at bounding box center [570, 267] width 1140 height 535
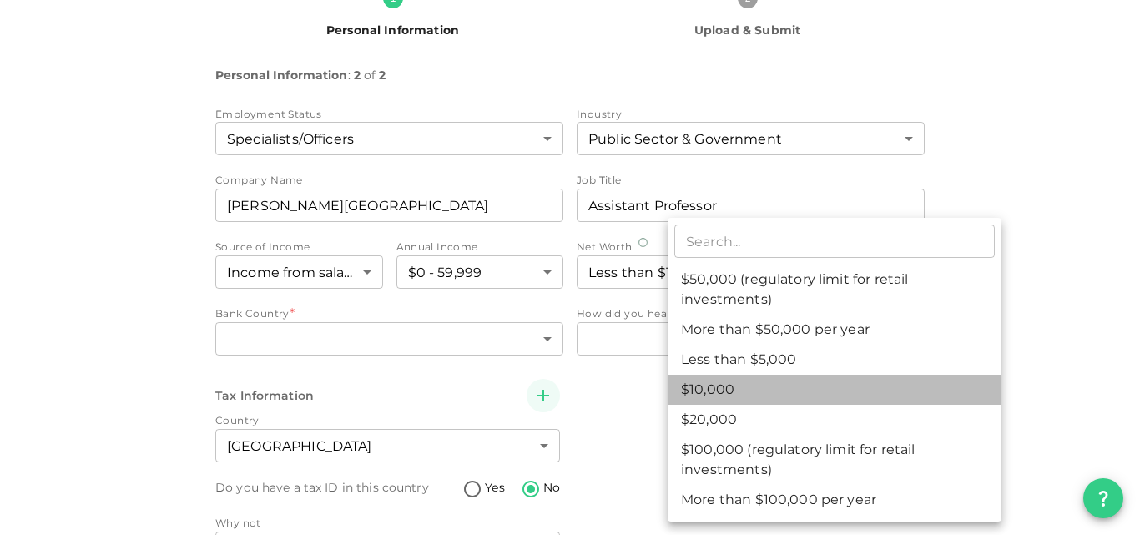
click at [803, 400] on li "$10,000" at bounding box center [835, 390] width 334 height 30
type input "2"
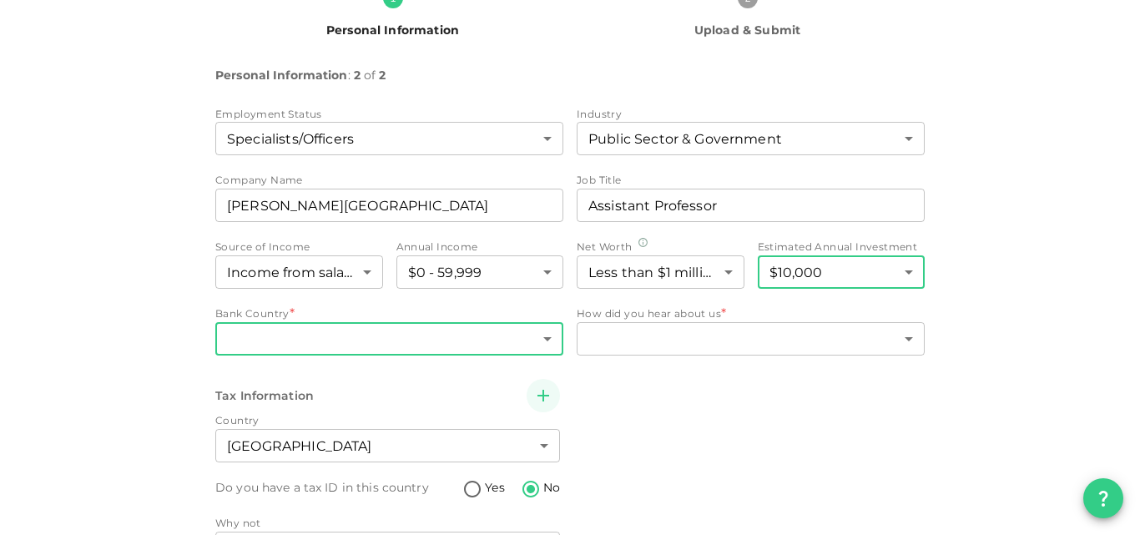
click at [502, 338] on body "KSA Global tahseenmarwat@gmail.com 🚀 Get 2% Cashback! Complete your sign-up wit…" at bounding box center [570, 267] width 1140 height 535
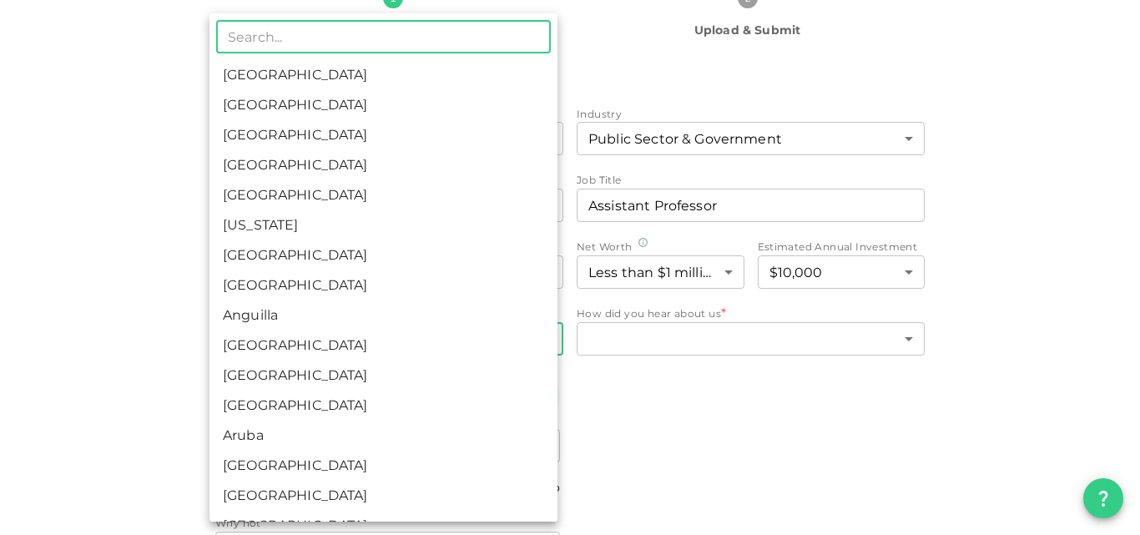
click at [639, 396] on div at bounding box center [570, 267] width 1140 height 535
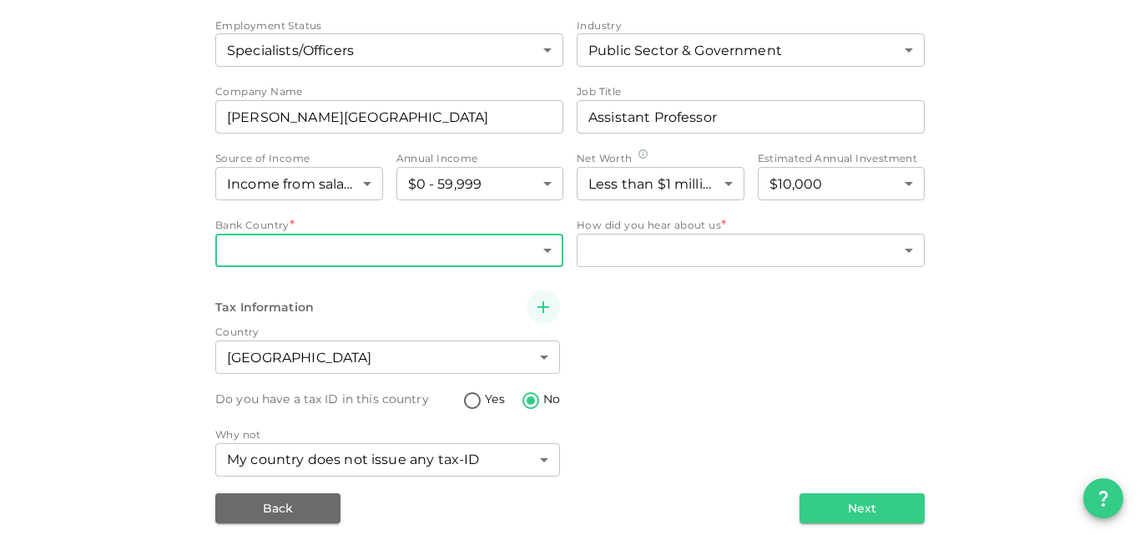
scroll to position [270, 0]
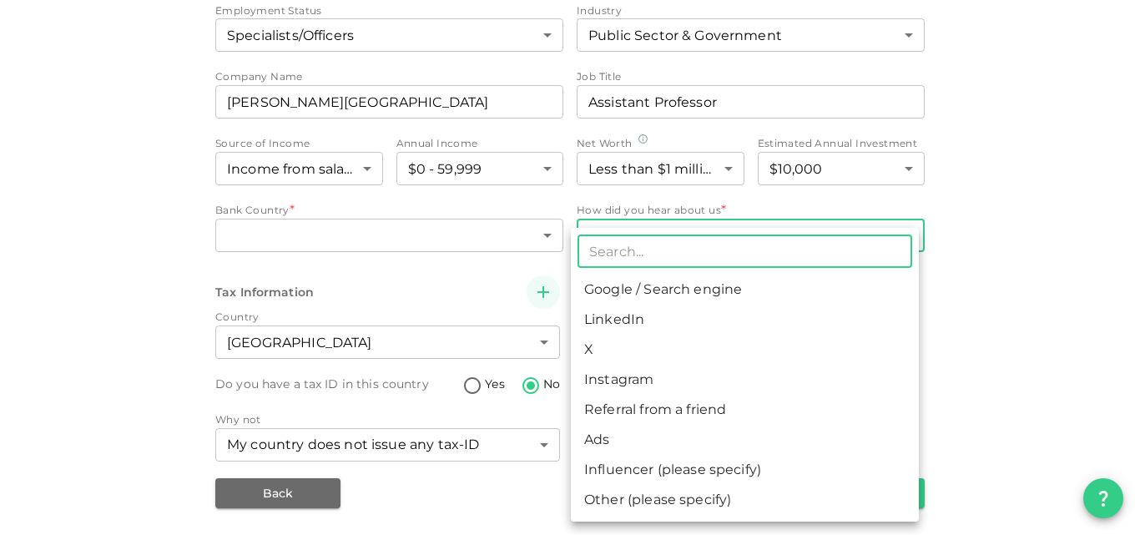
click at [663, 239] on body "KSA Global tahseenmarwat@gmail.com 🚀 Get 2% Cashback! Complete your sign-up wit…" at bounding box center [570, 267] width 1140 height 535
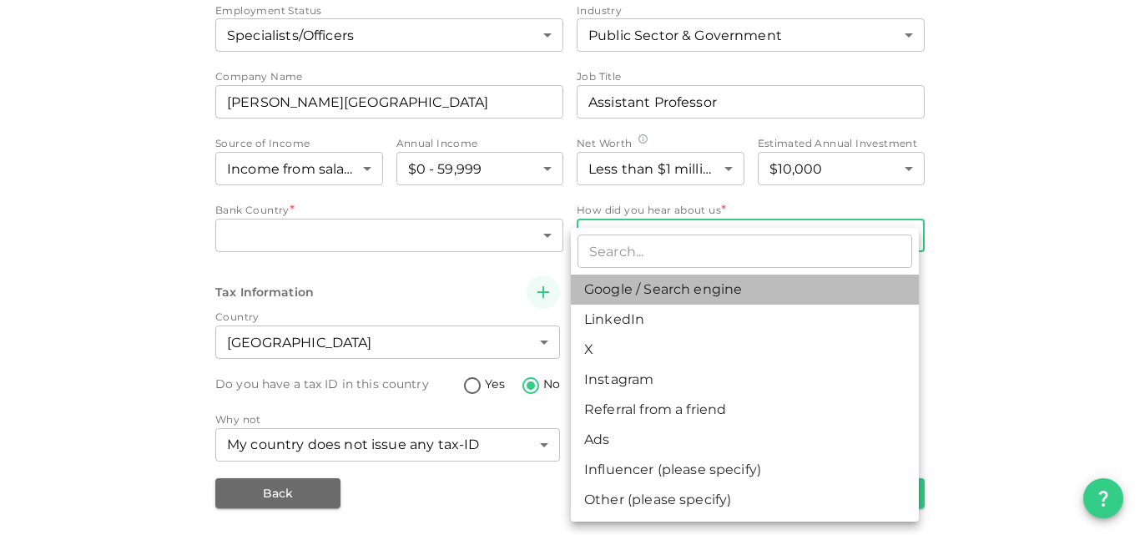
click at [677, 290] on li "Google / Search engine" at bounding box center [745, 290] width 348 height 30
type input "1"
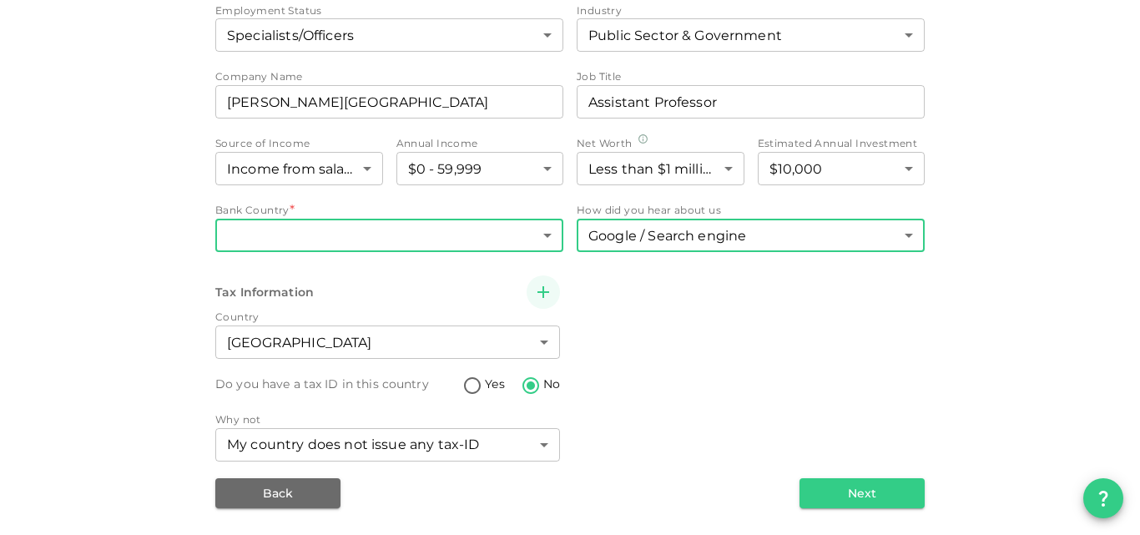
click at [347, 226] on body "KSA Global tahseenmarwat@gmail.com 🚀 Get 2% Cashback! Complete your sign-up wit…" at bounding box center [570, 267] width 1140 height 535
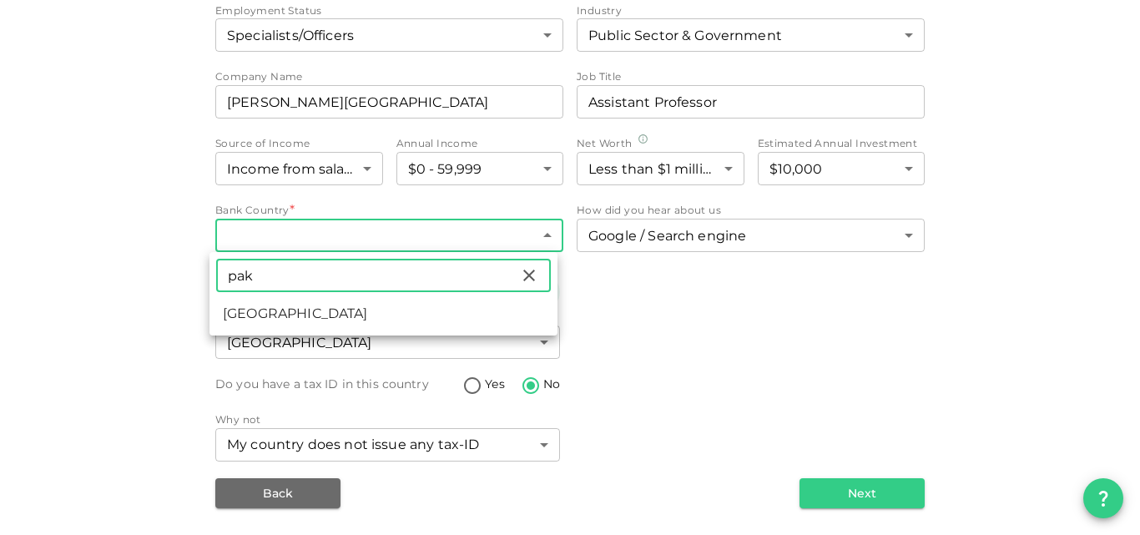
type input "pak"
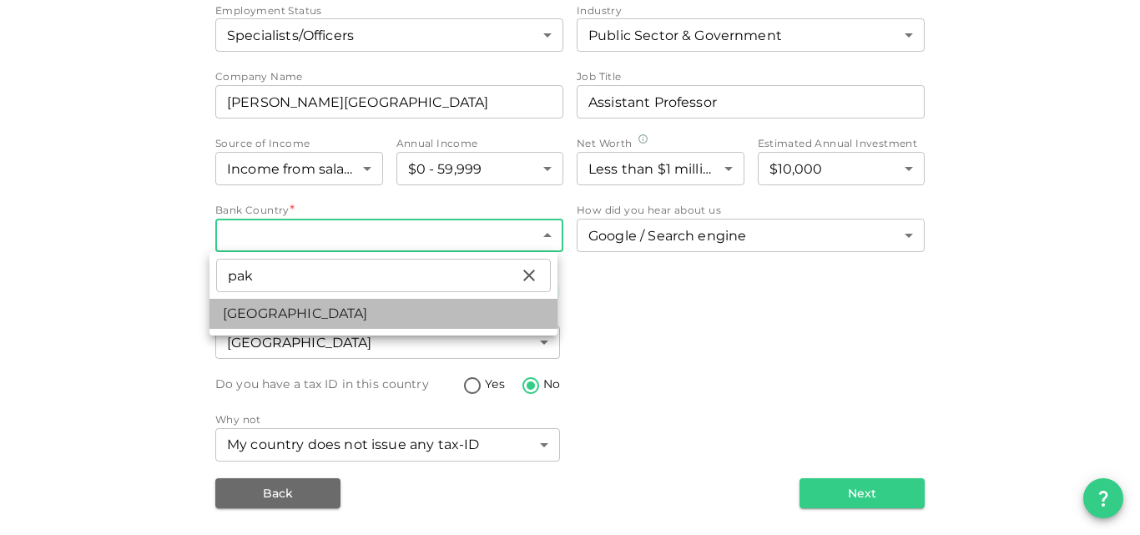
click at [306, 305] on li "Pakistan" at bounding box center [383, 314] width 348 height 30
type input "149"
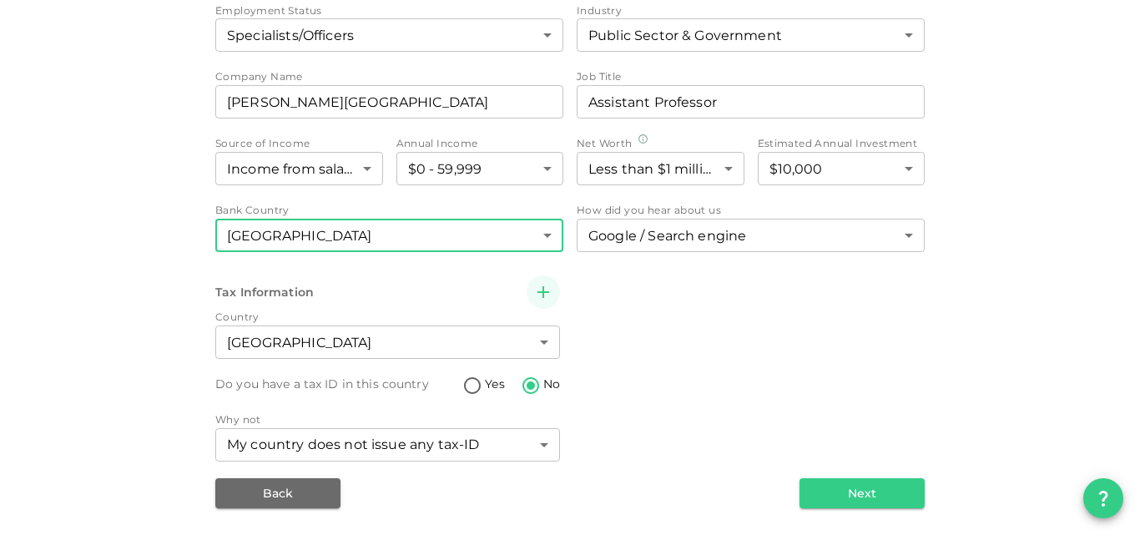
click at [542, 228] on body "KSA Global tahseenmarwat@gmail.com 🚀 Get 2% Cashback! Complete your sign-up wit…" at bounding box center [570, 267] width 1140 height 535
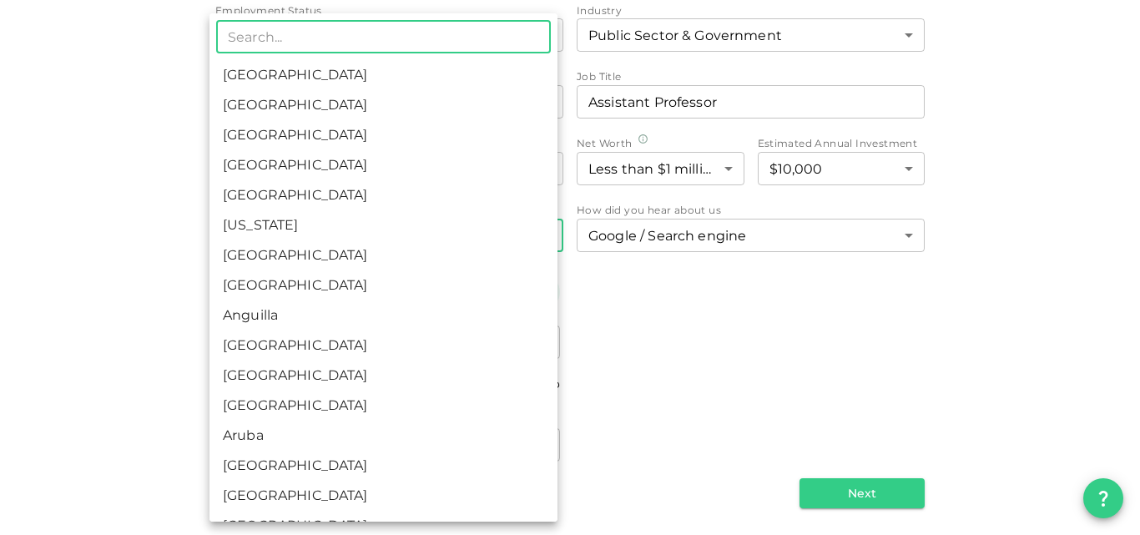
click at [312, 77] on li "[GEOGRAPHIC_DATA]" at bounding box center [383, 75] width 348 height 30
type input "1"
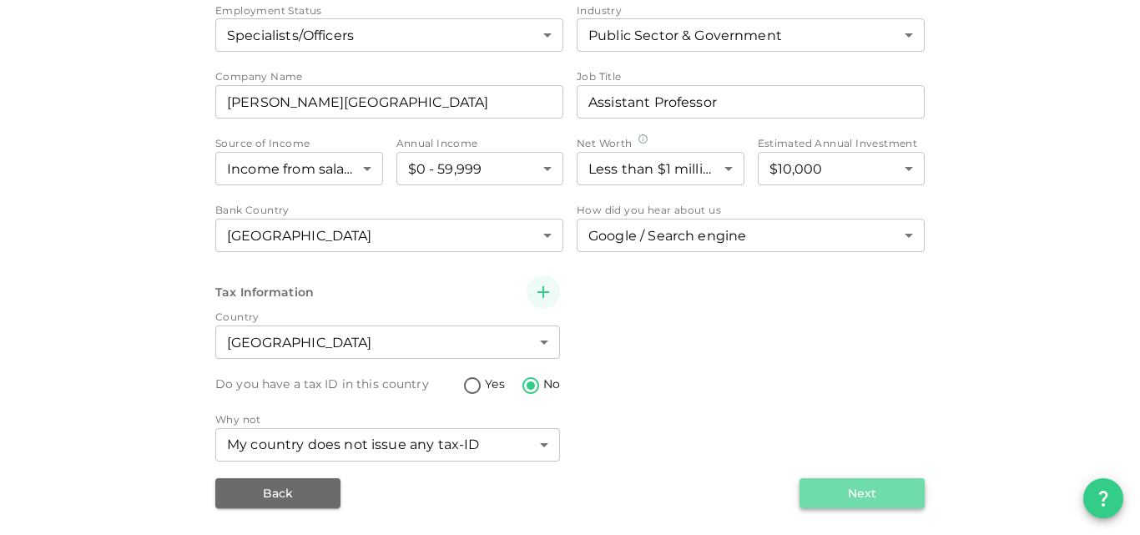
click at [865, 493] on button "Next" at bounding box center [861, 493] width 125 height 30
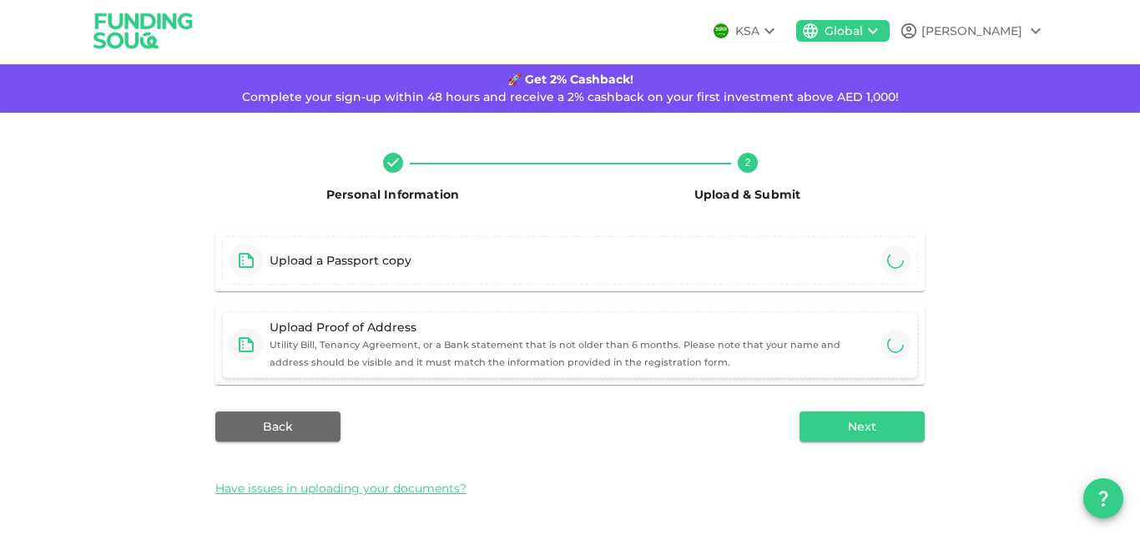
scroll to position [3, 0]
click at [836, 260] on div "Upload a Passport copy" at bounding box center [570, 260] width 696 height 48
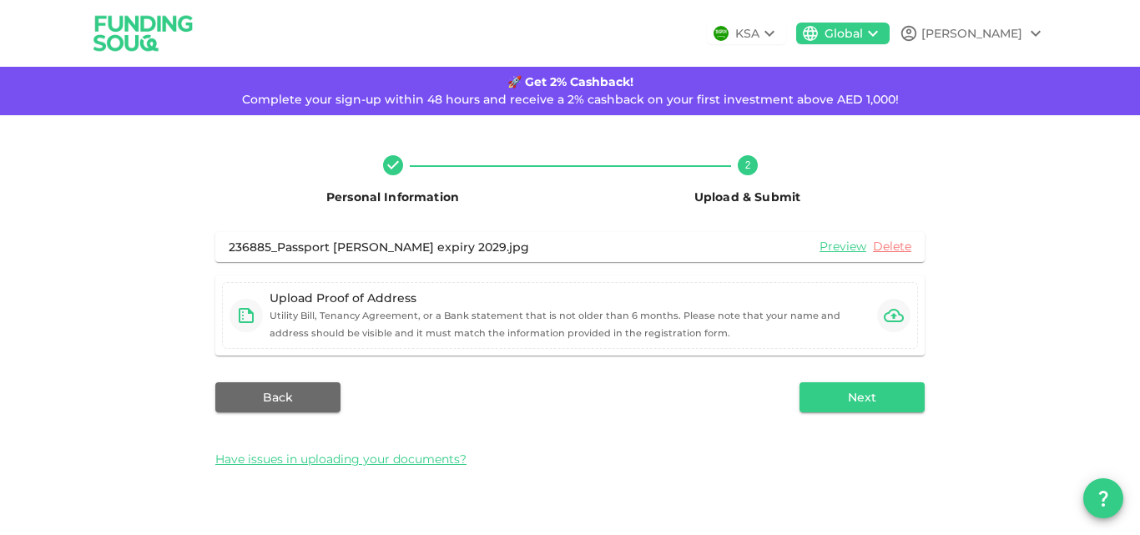
scroll to position [0, 0]
click at [891, 314] on icon "button" at bounding box center [894, 315] width 20 height 20
